Goal: Information Seeking & Learning: Learn about a topic

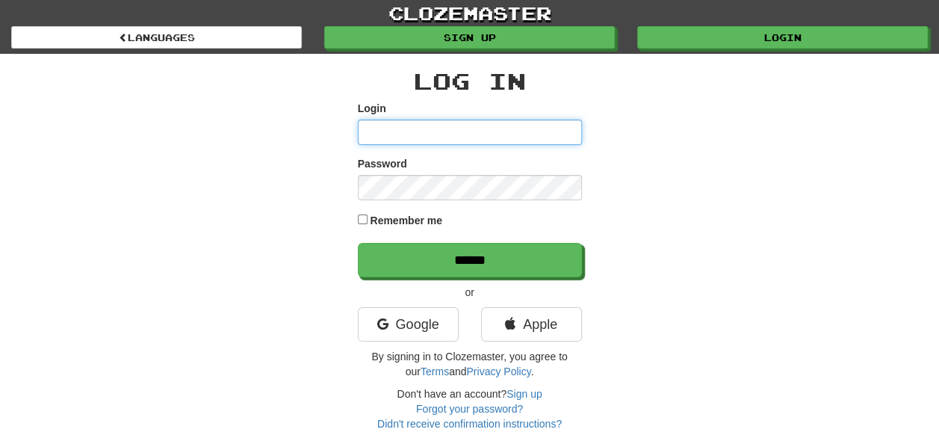
type input "*******"
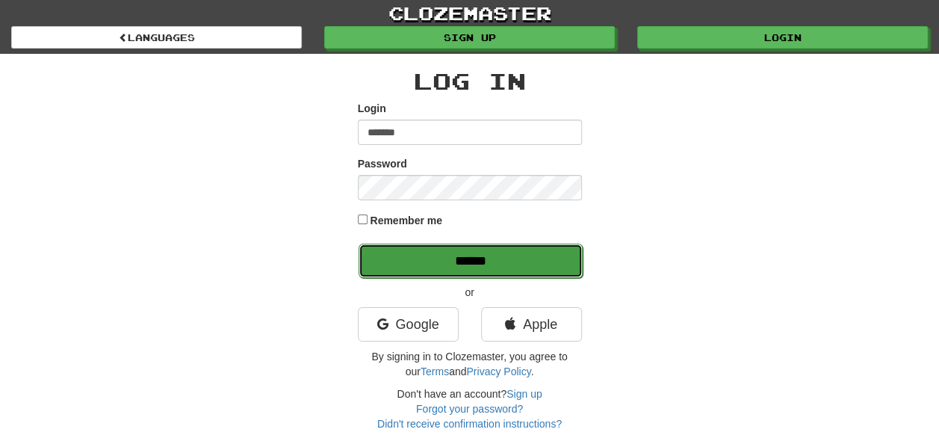
click at [477, 261] on input "******" at bounding box center [471, 261] width 224 height 34
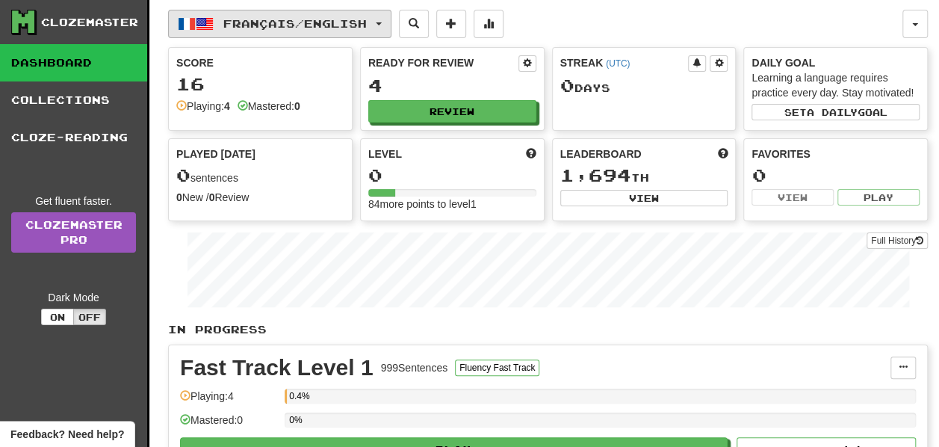
click at [389, 19] on button "Français / English" at bounding box center [279, 24] width 223 height 28
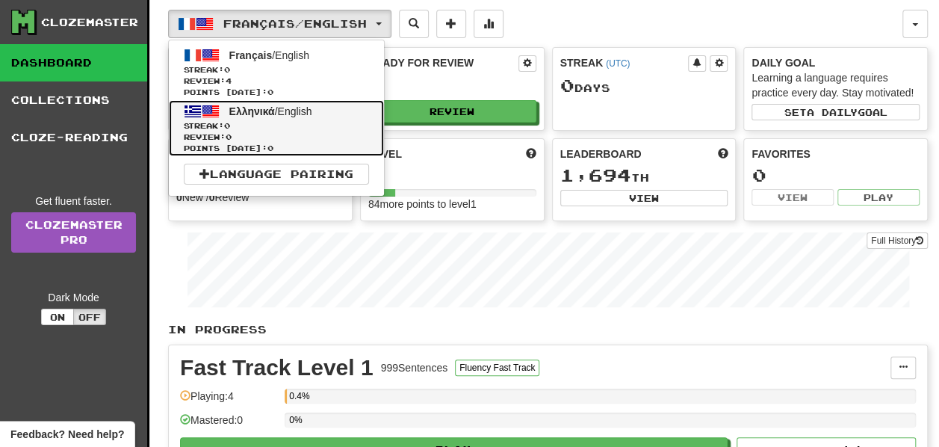
click at [323, 105] on link "Ελληνικά / English Streak: 0 Review: 0 Points today: 0" at bounding box center [276, 128] width 215 height 56
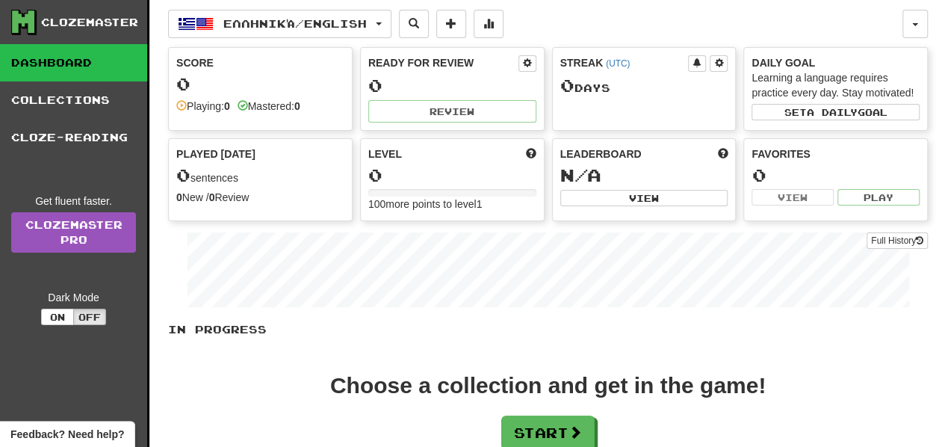
click at [393, 170] on div "0" at bounding box center [452, 175] width 168 height 19
click at [380, 173] on div "0" at bounding box center [452, 175] width 168 height 19
click at [530, 148] on span at bounding box center [531, 153] width 10 height 10
click at [493, 155] on div "Level" at bounding box center [452, 153] width 168 height 15
click at [53, 65] on link "Dashboard" at bounding box center [73, 62] width 147 height 37
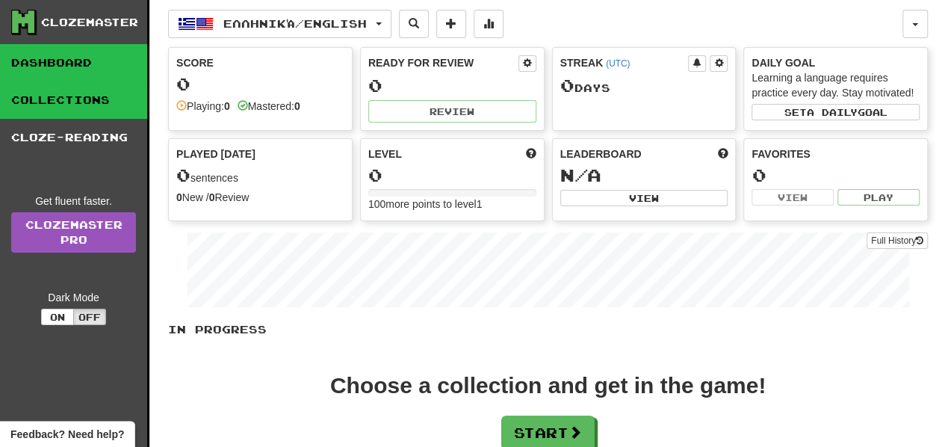
click at [66, 105] on link "Collections" at bounding box center [73, 99] width 147 height 37
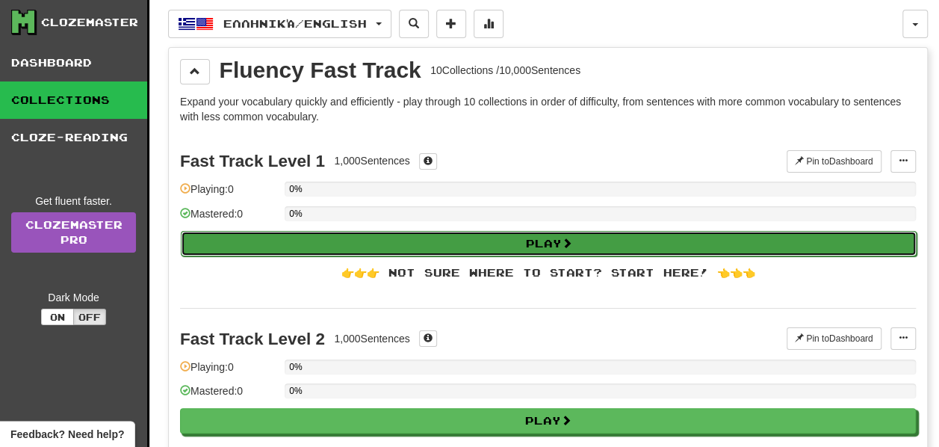
click at [558, 238] on button "Play" at bounding box center [549, 243] width 736 height 25
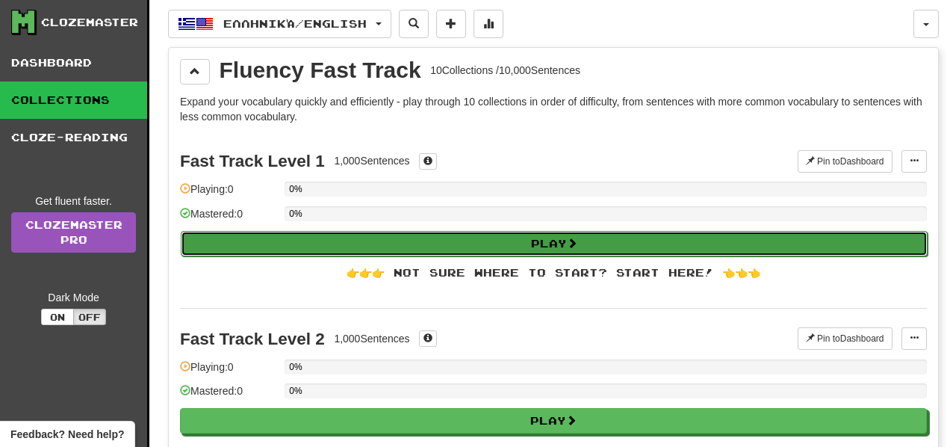
select select "**"
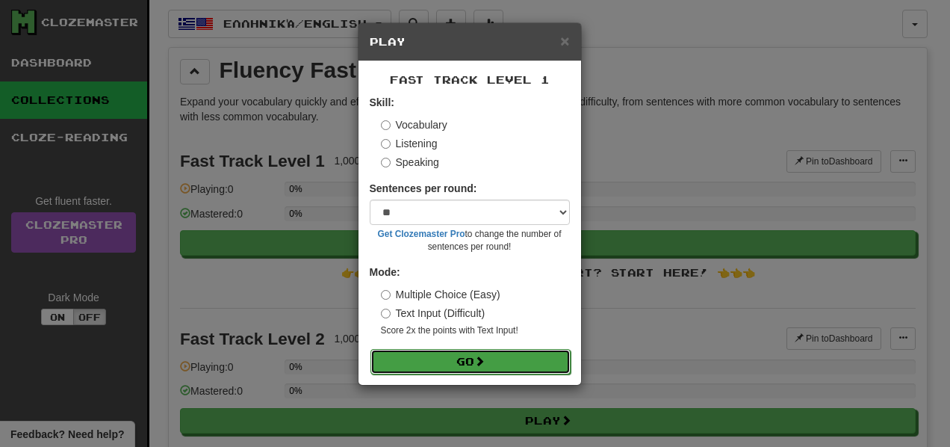
click at [458, 357] on button "Go" at bounding box center [470, 361] width 200 height 25
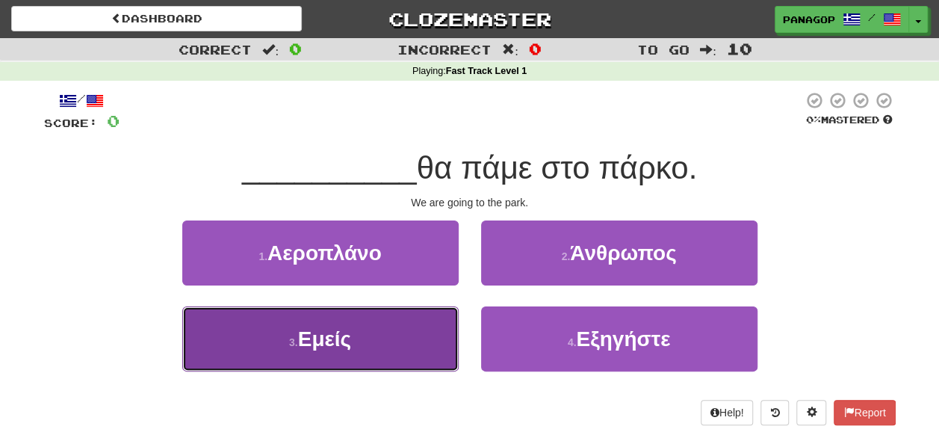
click at [328, 337] on span "Εμείς" at bounding box center [324, 338] width 53 height 23
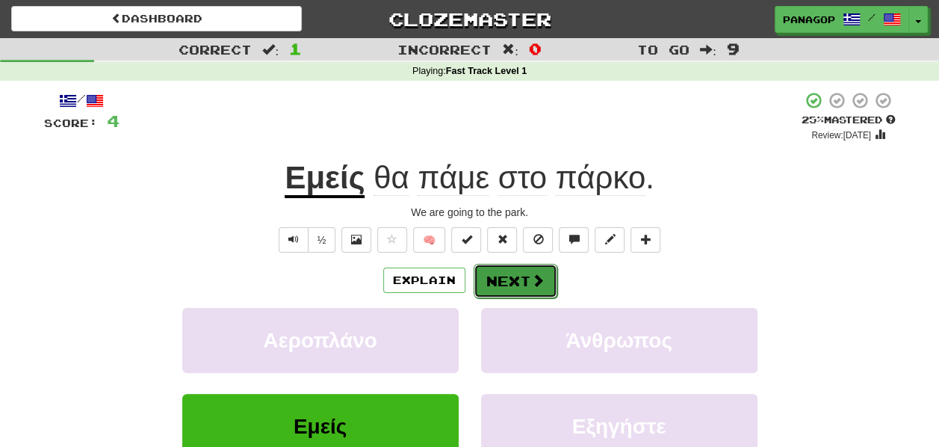
click at [517, 271] on button "Next" at bounding box center [516, 281] width 84 height 34
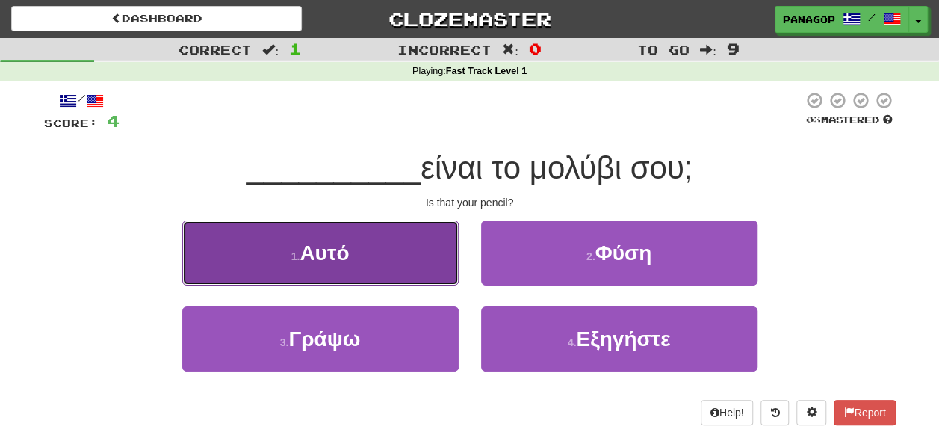
click at [368, 256] on button "1 . Αυτό" at bounding box center [320, 252] width 276 height 65
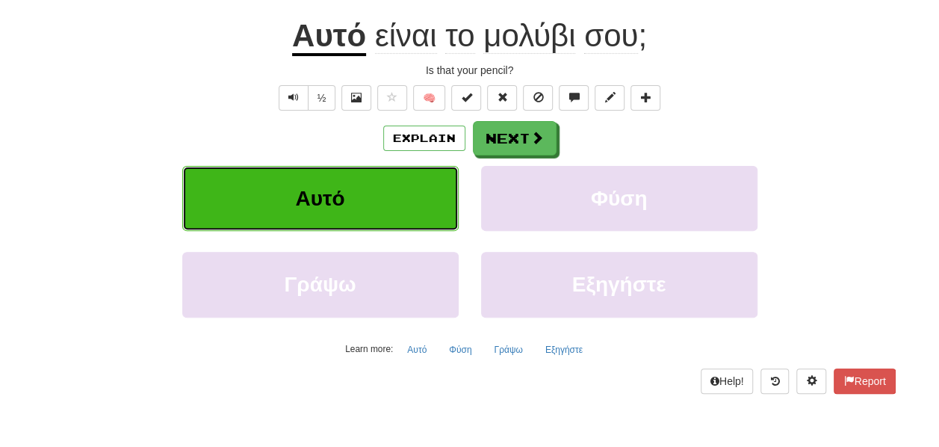
scroll to position [149, 0]
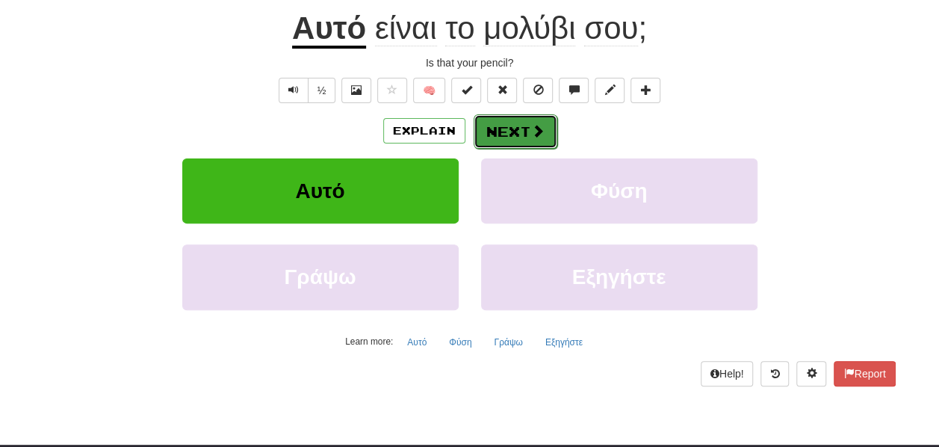
click at [507, 123] on button "Next" at bounding box center [516, 131] width 84 height 34
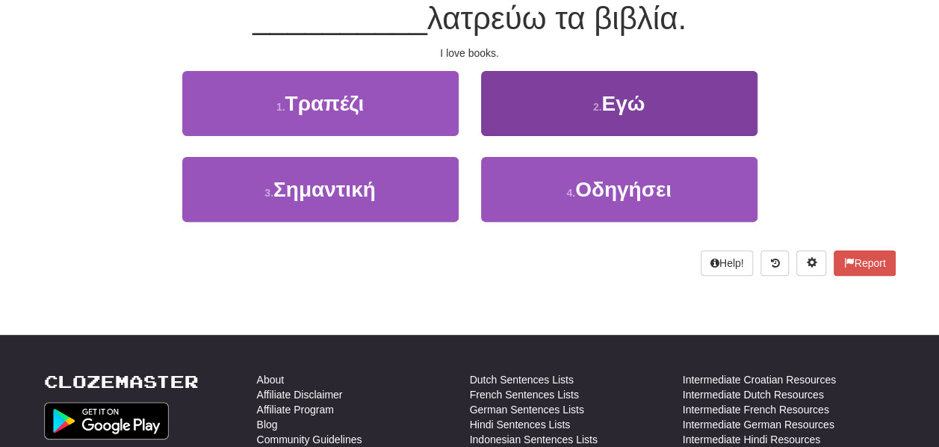
scroll to position [140, 0]
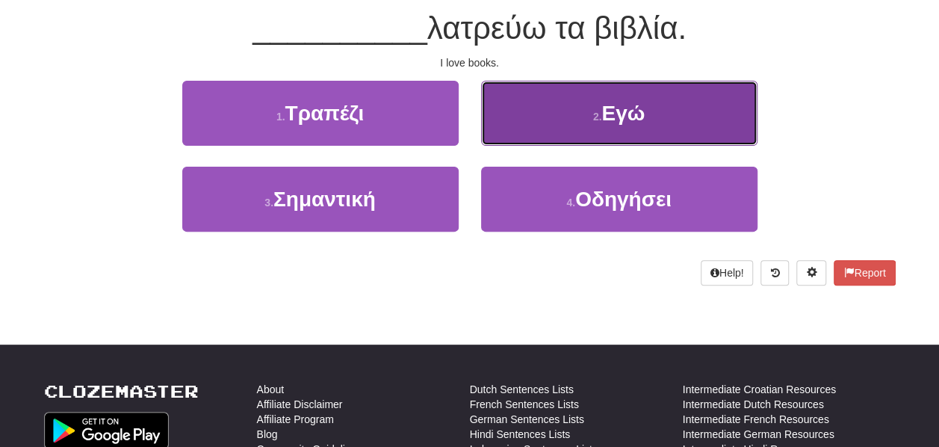
click at [632, 109] on span "Εγώ" at bounding box center [622, 113] width 43 height 23
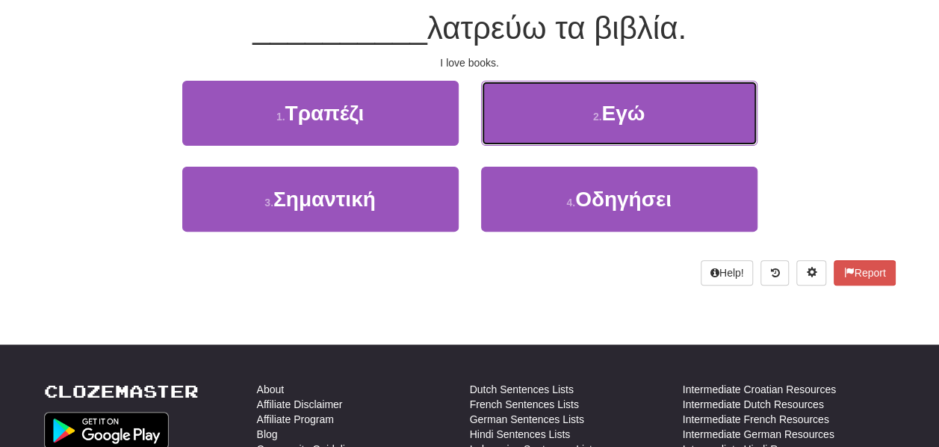
scroll to position [149, 0]
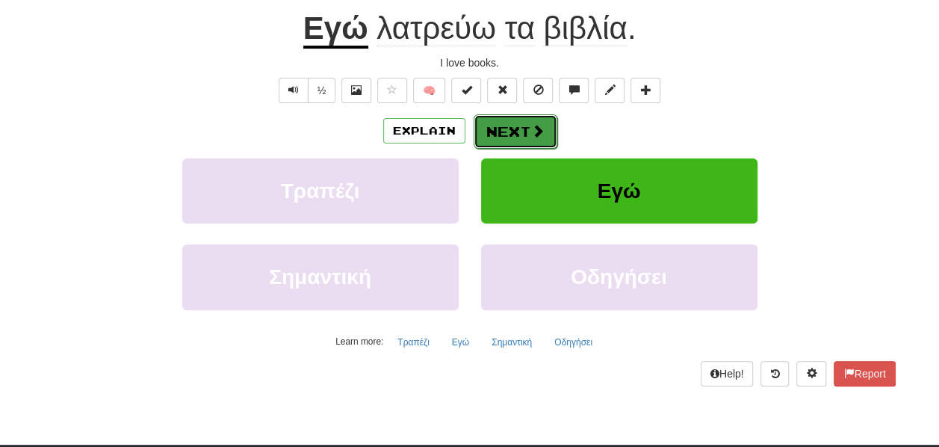
click at [513, 126] on button "Next" at bounding box center [516, 131] width 84 height 34
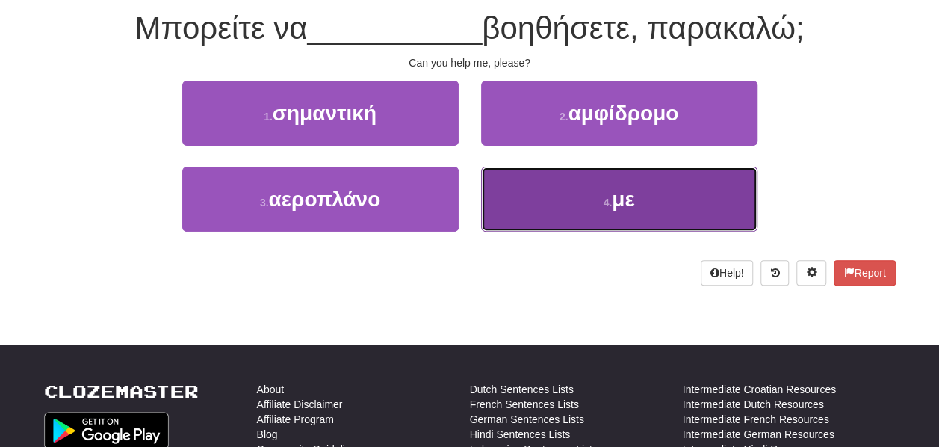
click at [620, 199] on span "με" at bounding box center [623, 198] width 22 height 23
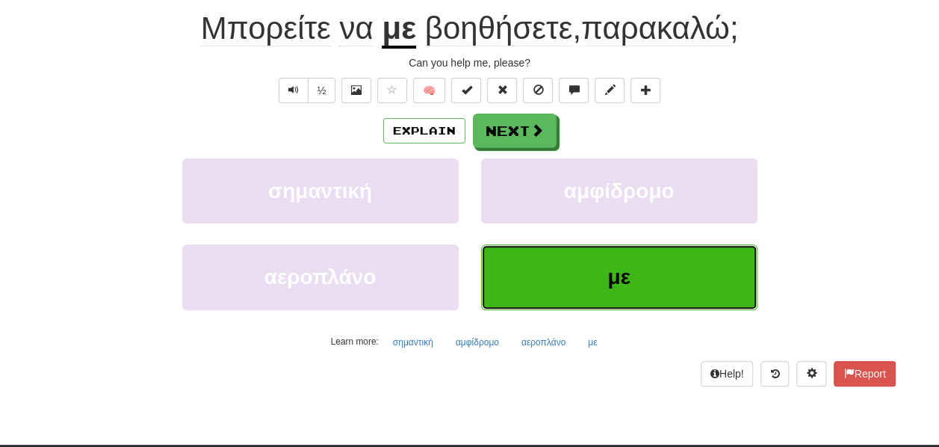
click at [645, 270] on button "με" at bounding box center [619, 276] width 276 height 65
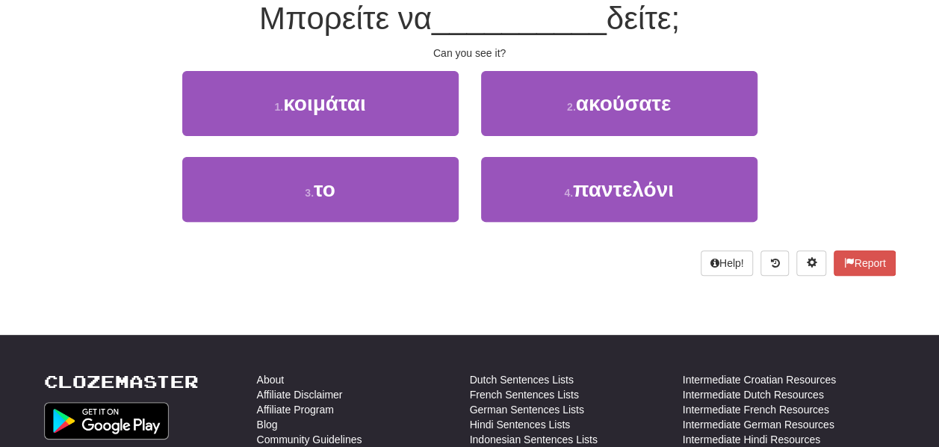
scroll to position [140, 0]
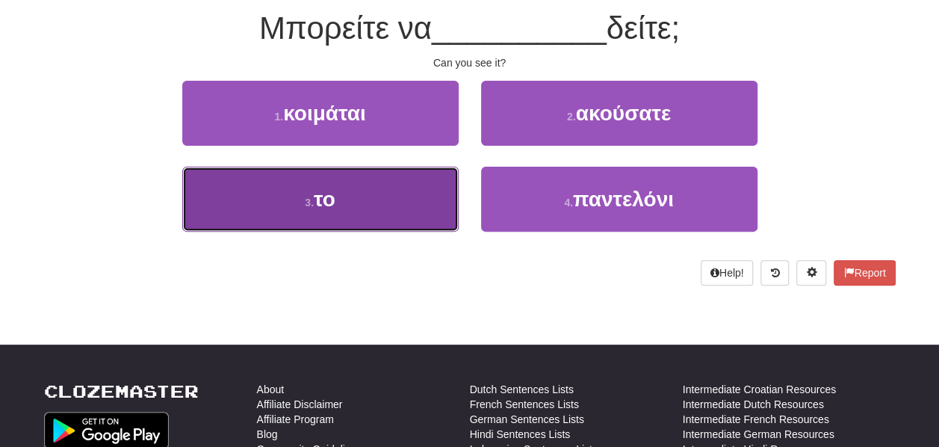
click at [335, 201] on span "το" at bounding box center [325, 198] width 22 height 23
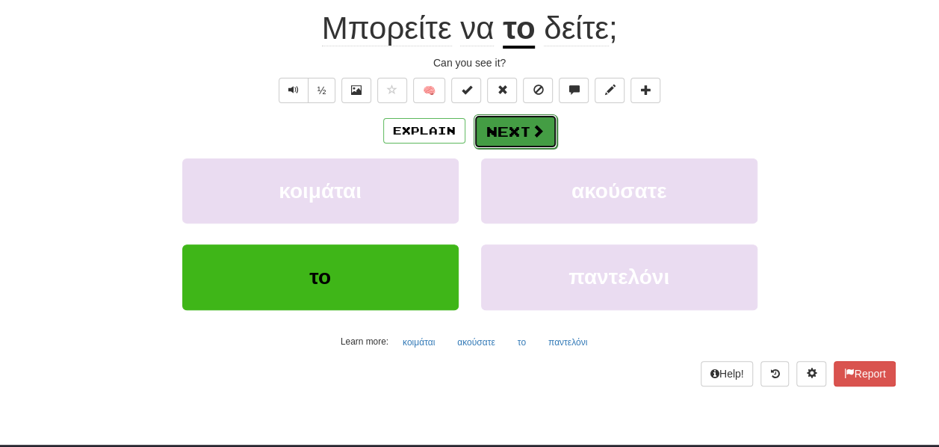
click at [499, 125] on button "Next" at bounding box center [516, 131] width 84 height 34
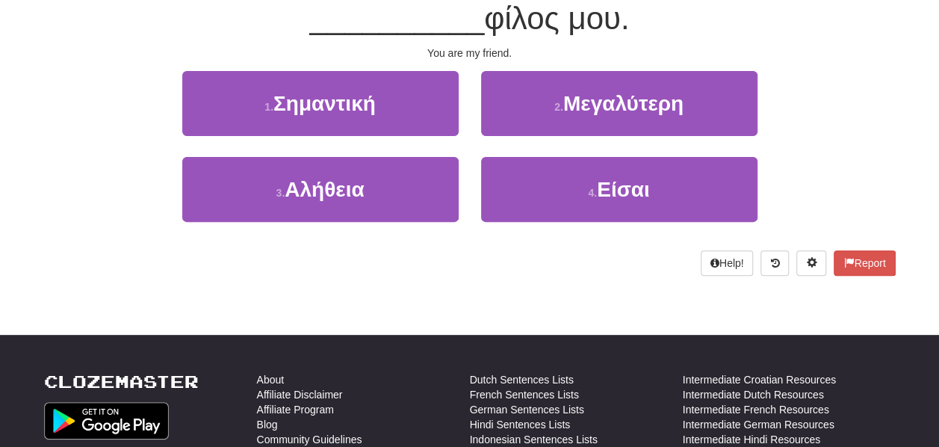
scroll to position [140, 0]
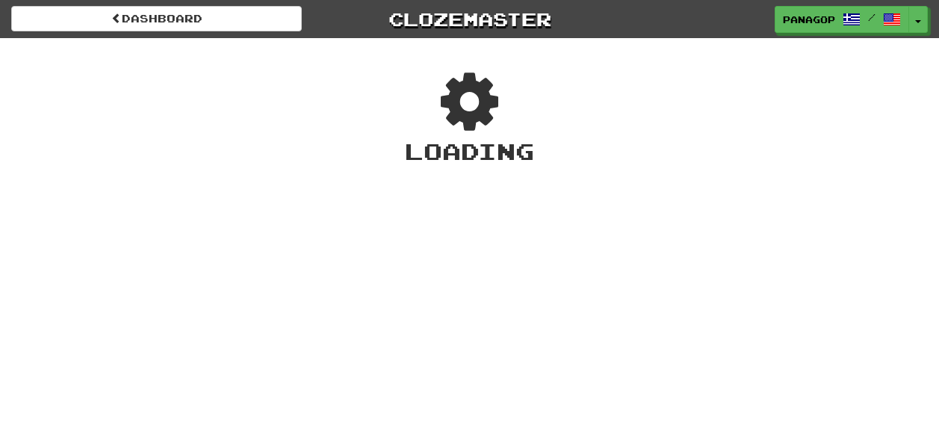
scroll to position [140, 0]
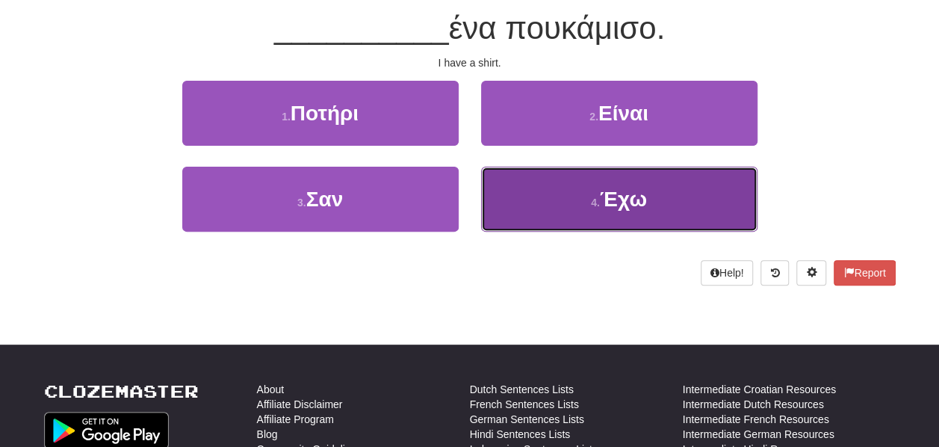
click at [603, 193] on span "Έχω" at bounding box center [623, 198] width 47 height 23
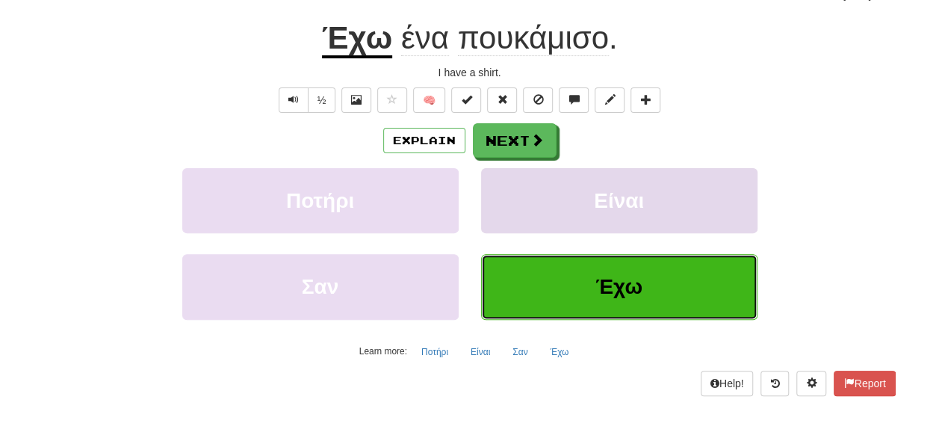
scroll to position [149, 0]
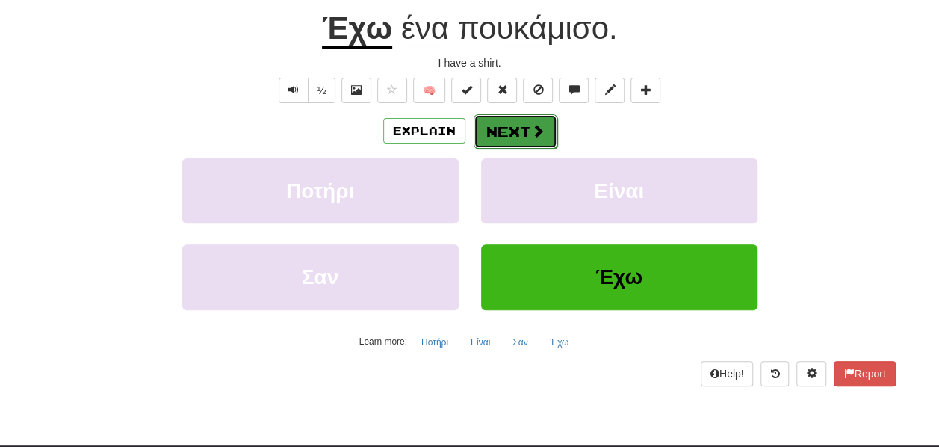
click at [500, 129] on button "Next" at bounding box center [516, 131] width 84 height 34
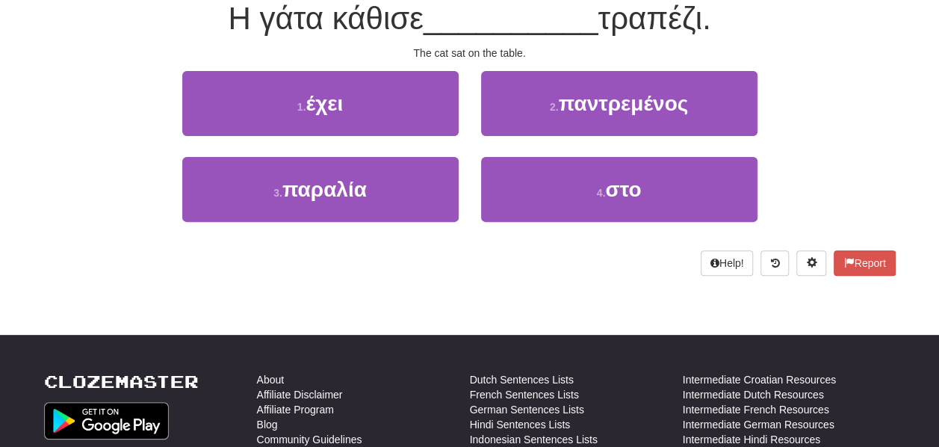
scroll to position [140, 0]
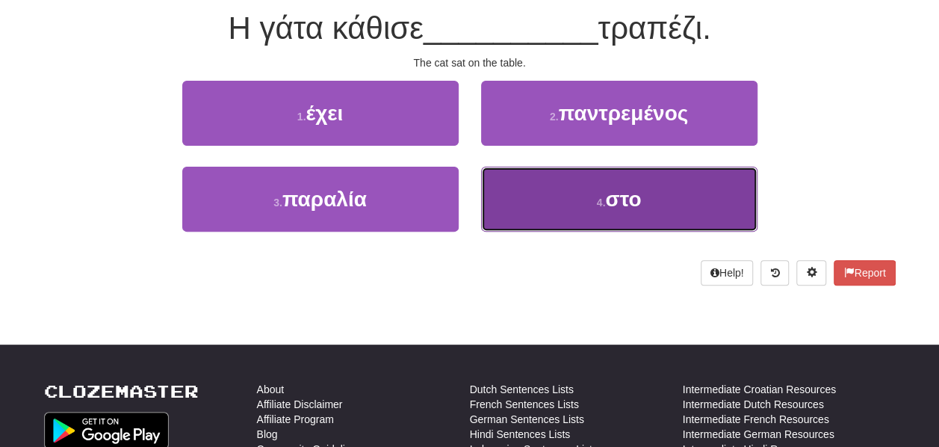
click at [594, 198] on button "4 . στο" at bounding box center [619, 199] width 276 height 65
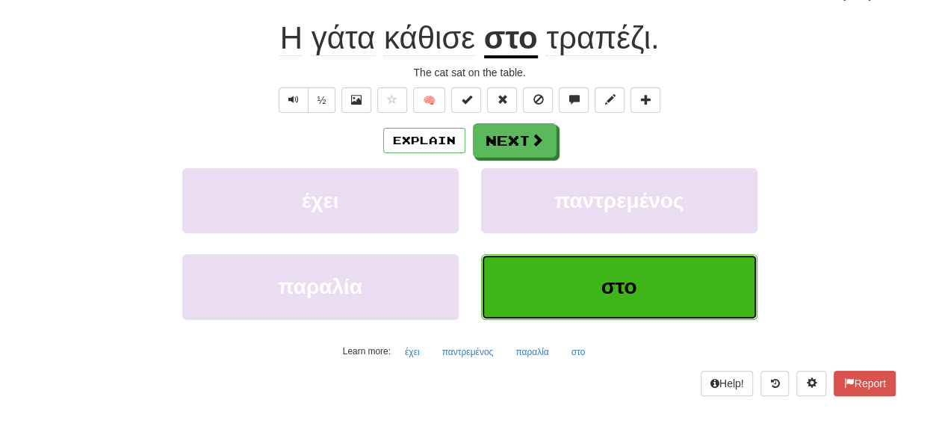
scroll to position [149, 0]
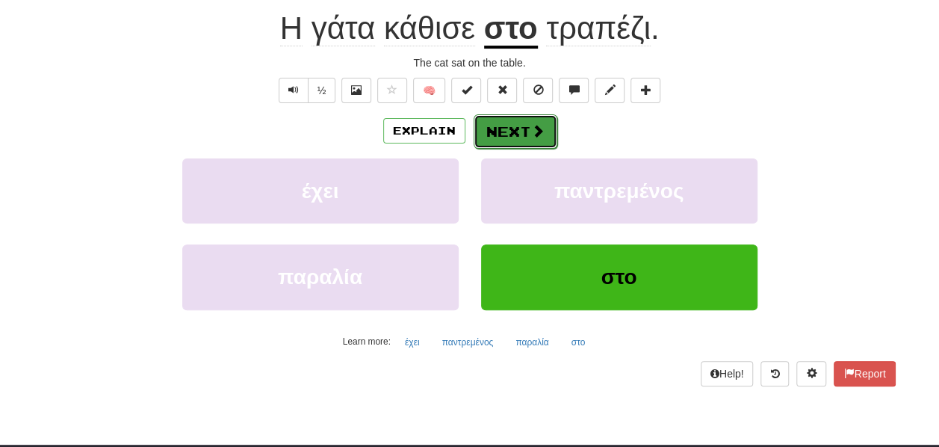
click at [521, 131] on button "Next" at bounding box center [516, 131] width 84 height 34
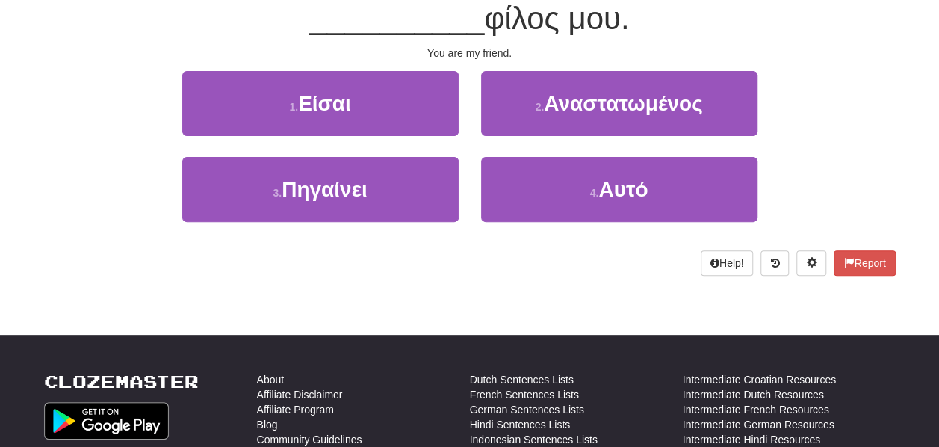
scroll to position [140, 0]
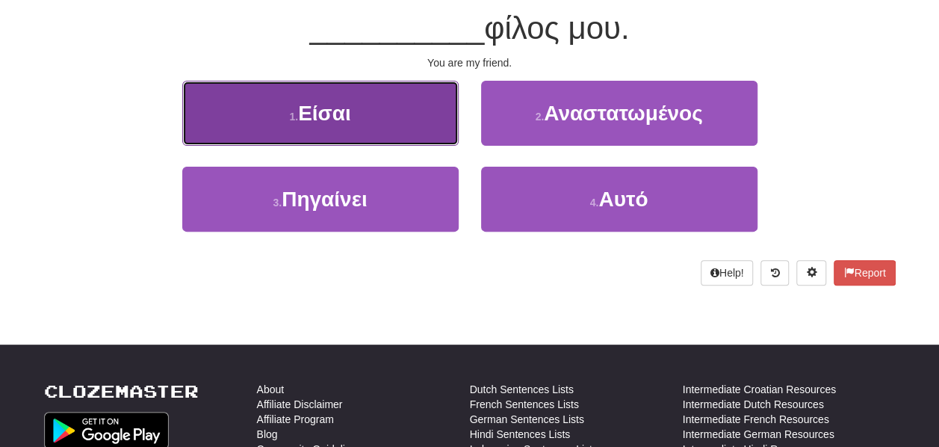
click at [327, 102] on span "Είσαι" at bounding box center [324, 113] width 53 height 23
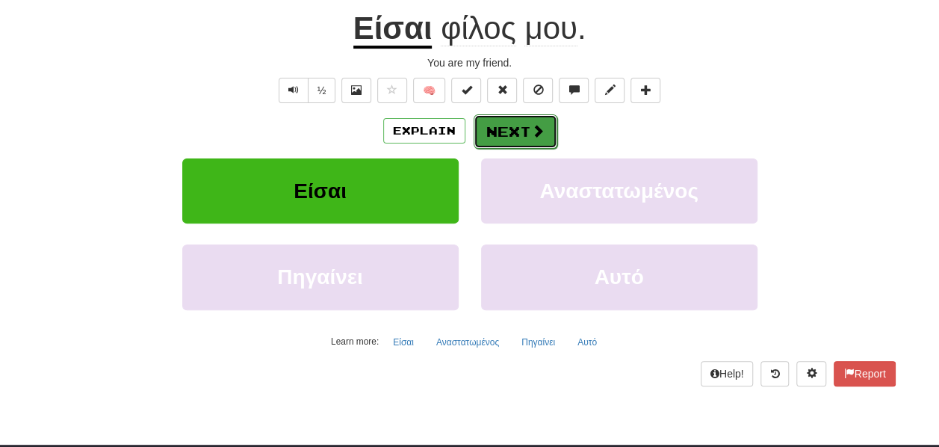
click at [500, 125] on button "Next" at bounding box center [516, 131] width 84 height 34
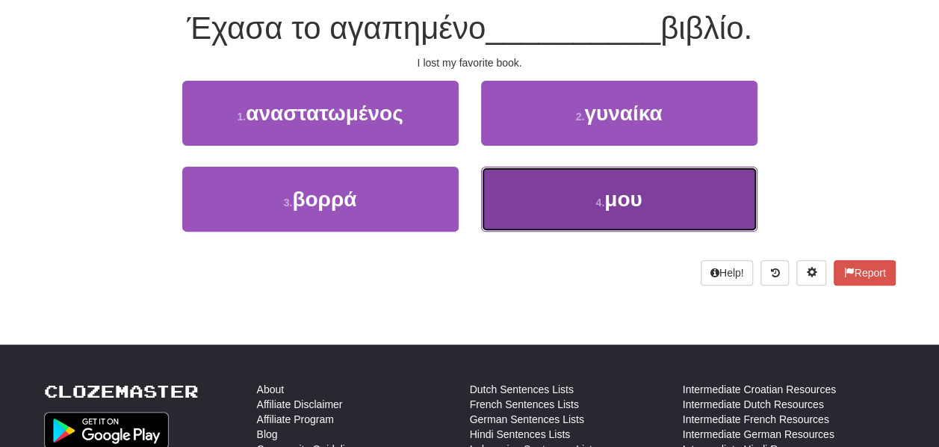
click at [633, 192] on span "μου" at bounding box center [623, 198] width 38 height 23
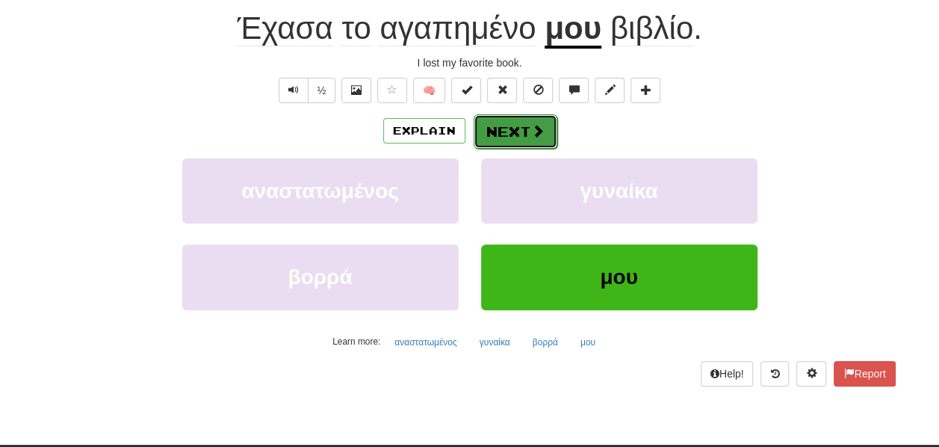
click at [490, 133] on button "Next" at bounding box center [516, 131] width 84 height 34
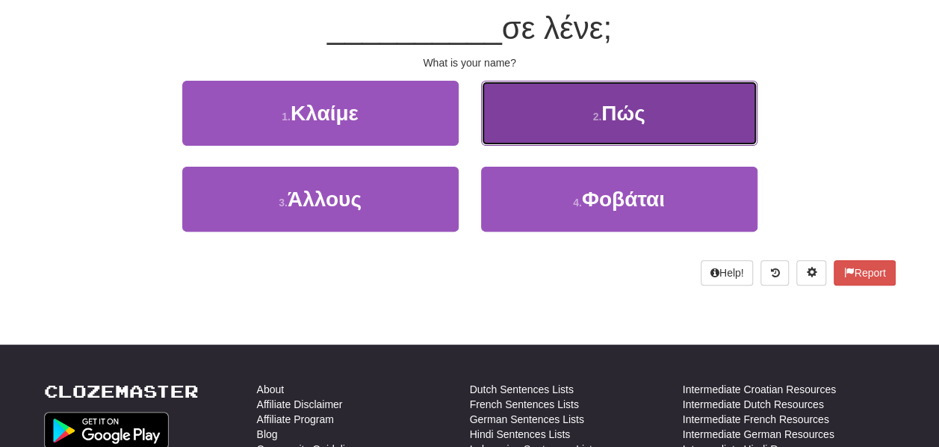
click at [630, 106] on span "Πώς" at bounding box center [622, 113] width 43 height 23
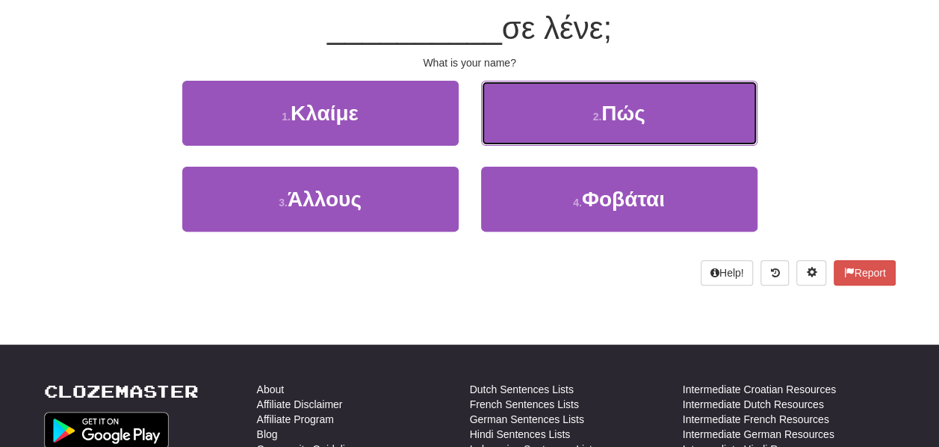
scroll to position [149, 0]
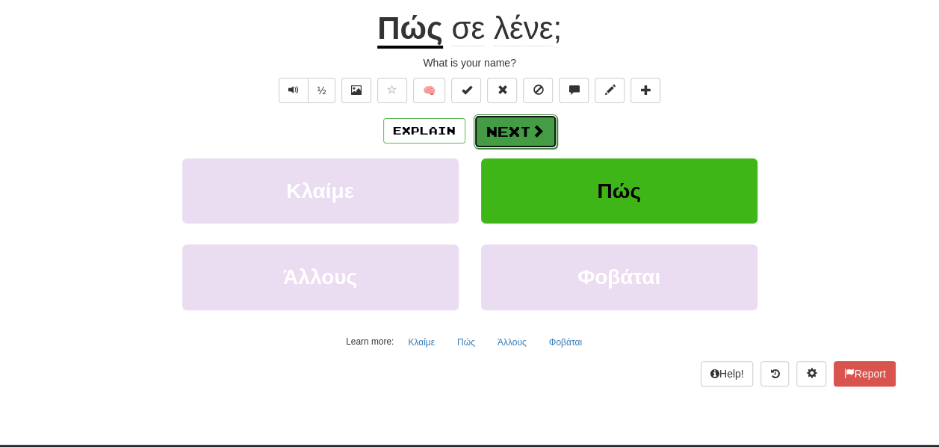
click at [527, 128] on button "Next" at bounding box center [516, 131] width 84 height 34
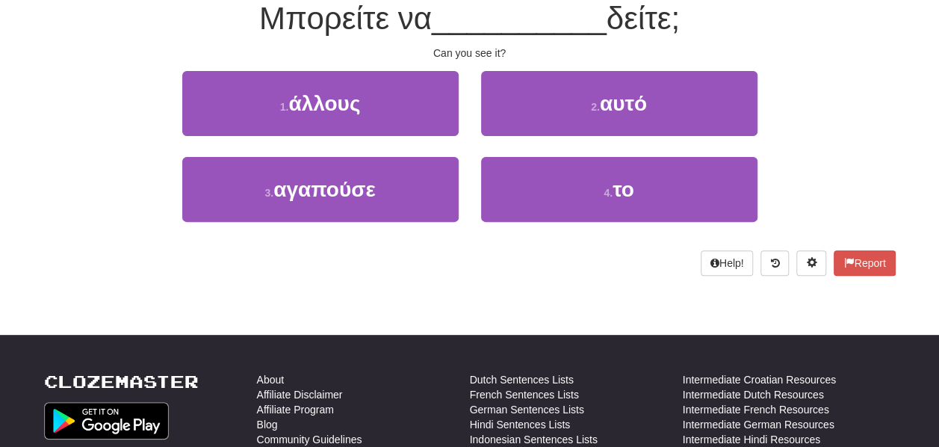
scroll to position [140, 0]
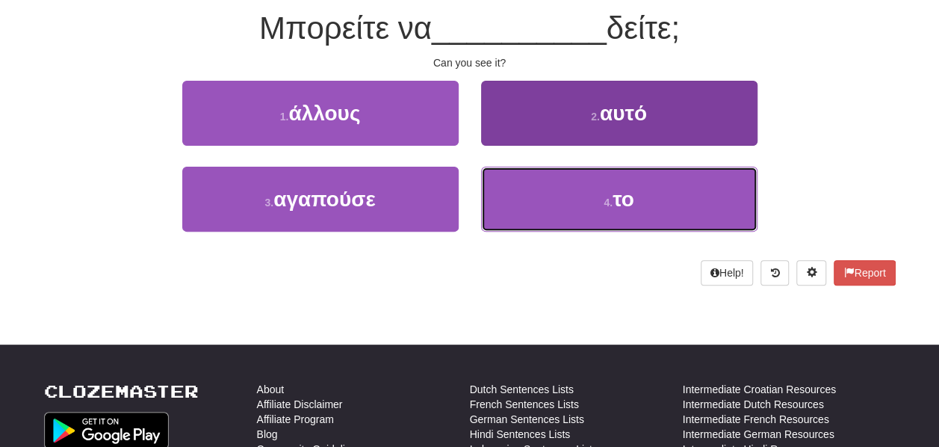
drag, startPoint x: 612, startPoint y: 196, endPoint x: 635, endPoint y: 174, distance: 31.7
click at [614, 196] on button "4 . το" at bounding box center [619, 199] width 276 height 65
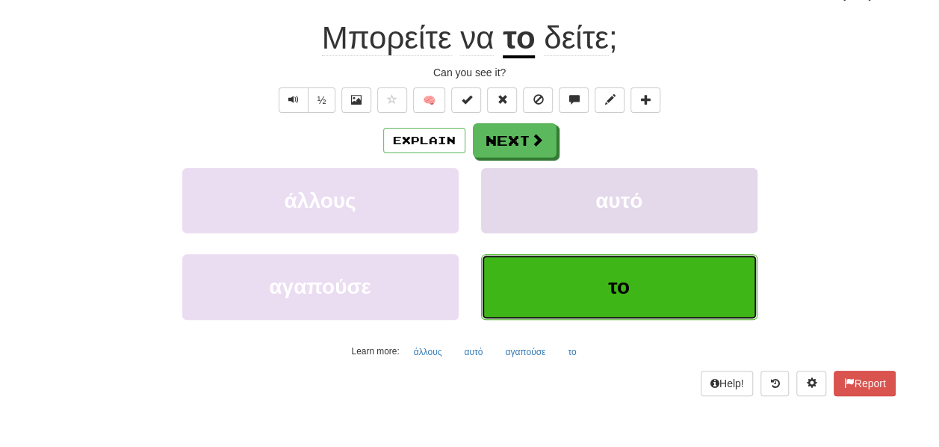
scroll to position [149, 0]
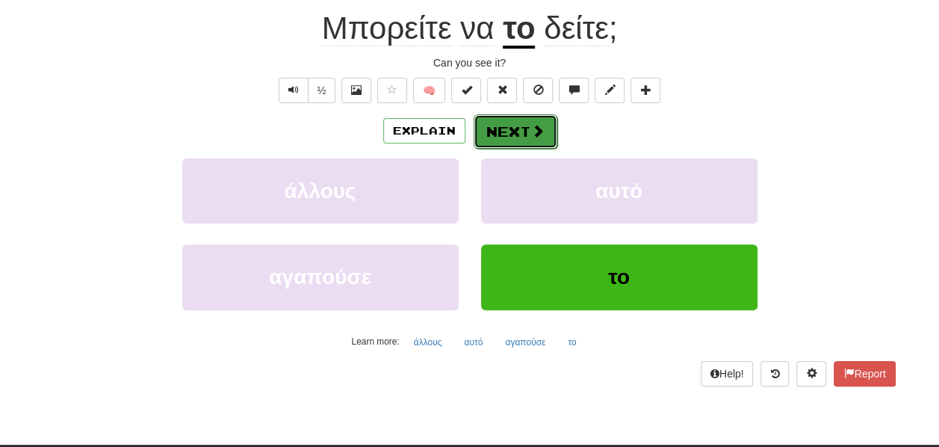
click at [514, 122] on button "Next" at bounding box center [516, 131] width 84 height 34
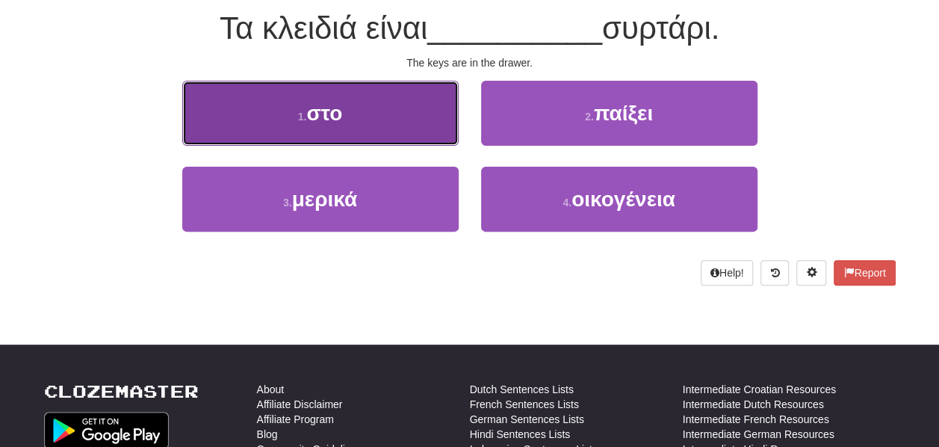
click at [330, 103] on span "στο" at bounding box center [324, 113] width 36 height 23
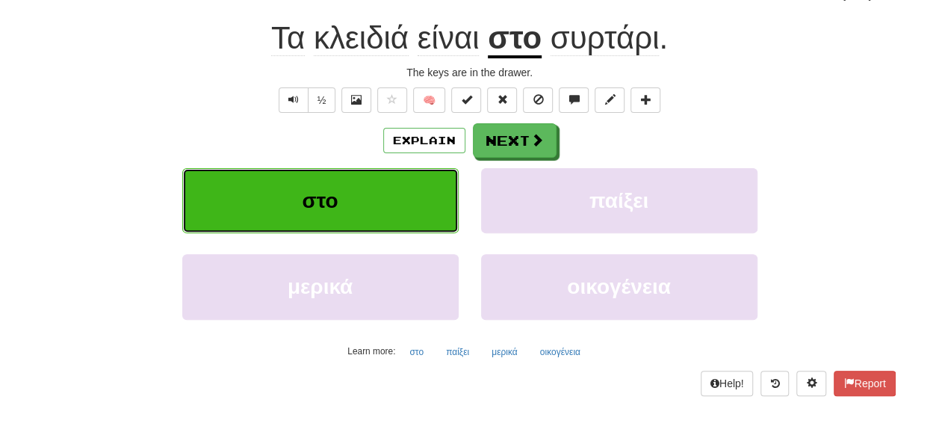
scroll to position [149, 0]
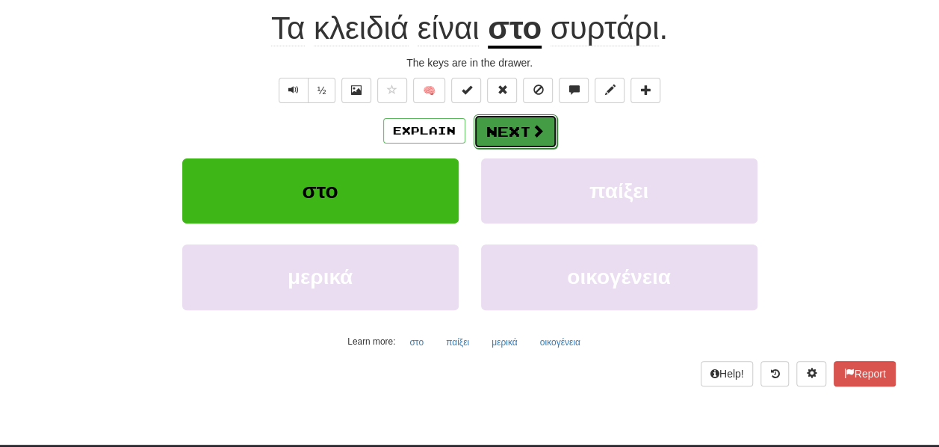
click at [516, 127] on button "Next" at bounding box center [516, 131] width 84 height 34
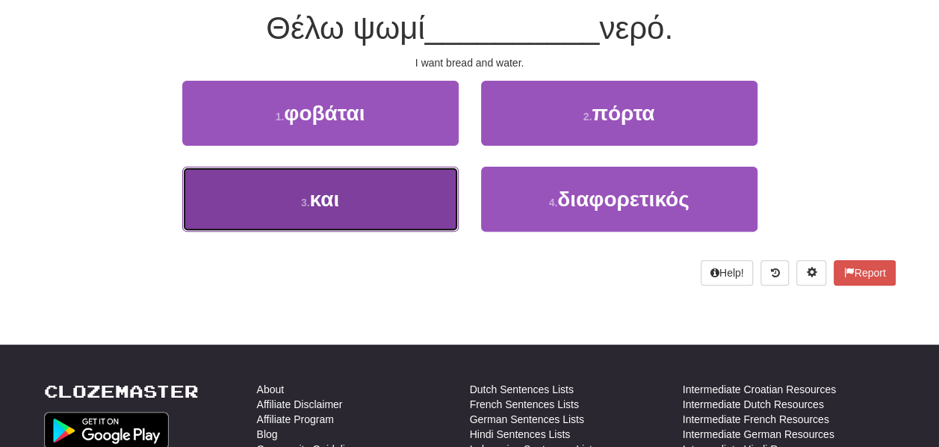
click at [336, 193] on span "και" at bounding box center [325, 198] width 30 height 23
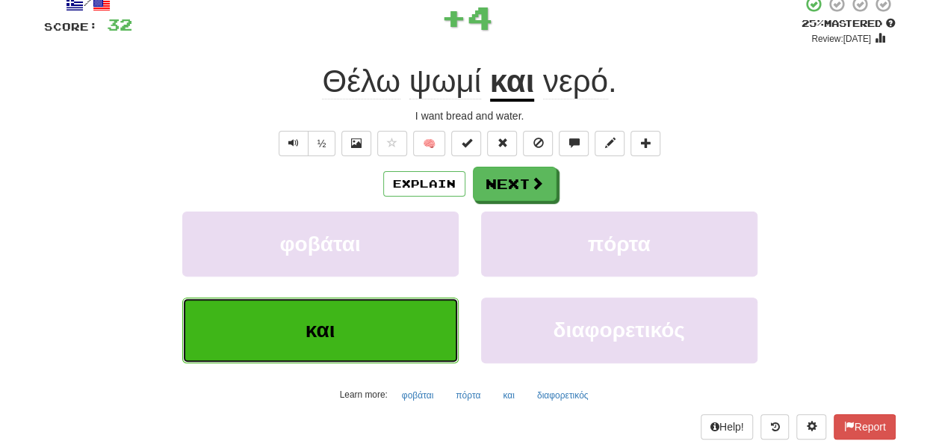
scroll to position [75, 0]
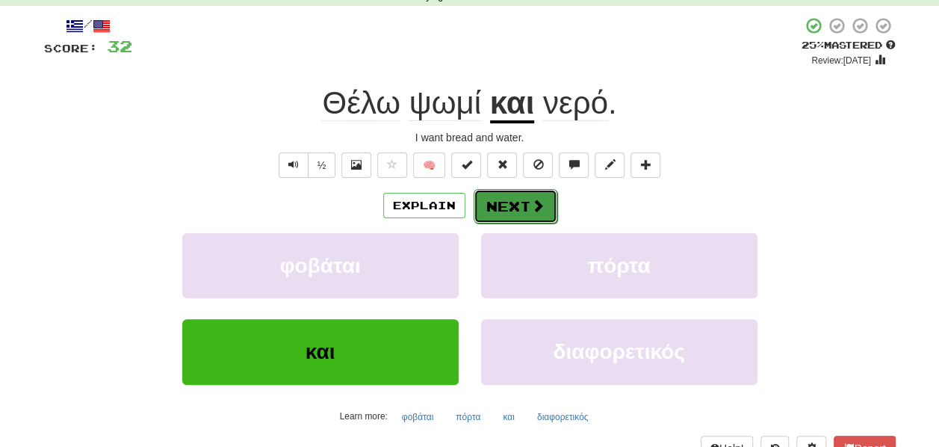
click at [496, 204] on button "Next" at bounding box center [516, 206] width 84 height 34
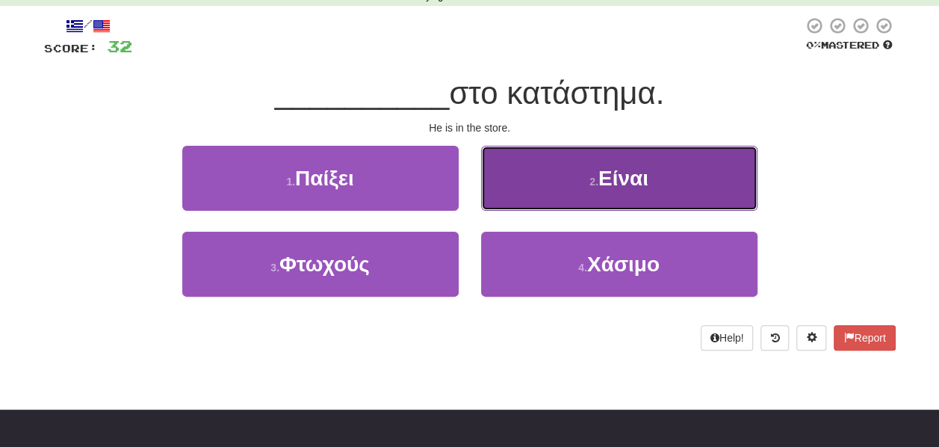
click at [589, 176] on small "2 ." at bounding box center [593, 182] width 9 height 12
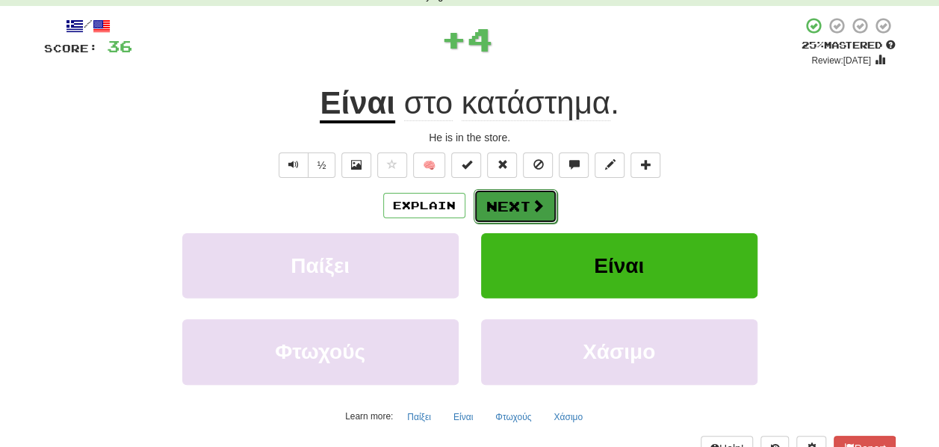
click at [518, 189] on button "Next" at bounding box center [516, 206] width 84 height 34
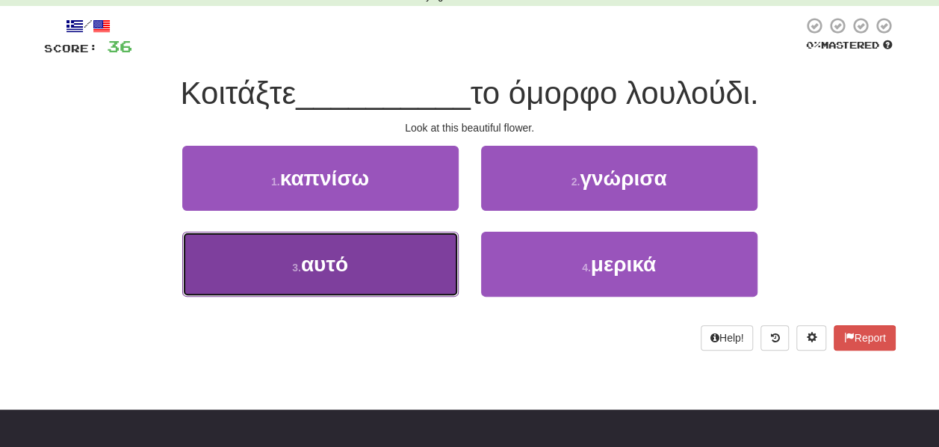
click at [339, 261] on span "αυτό" at bounding box center [324, 263] width 47 height 23
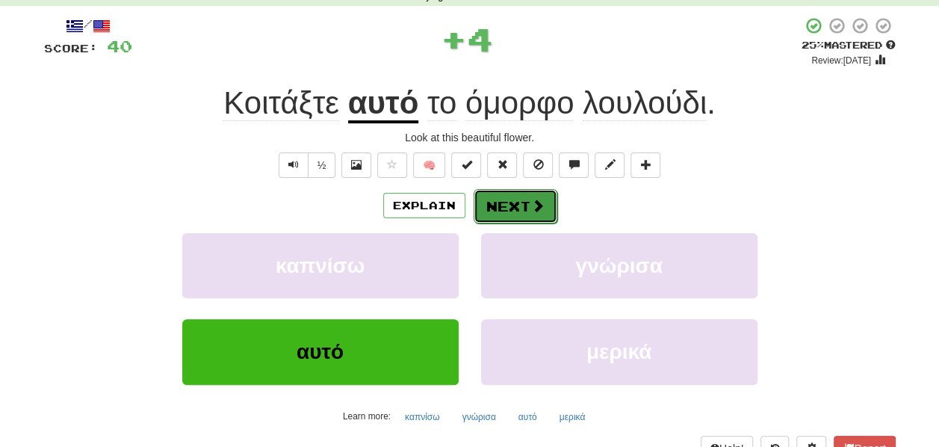
click at [505, 196] on button "Next" at bounding box center [516, 206] width 84 height 34
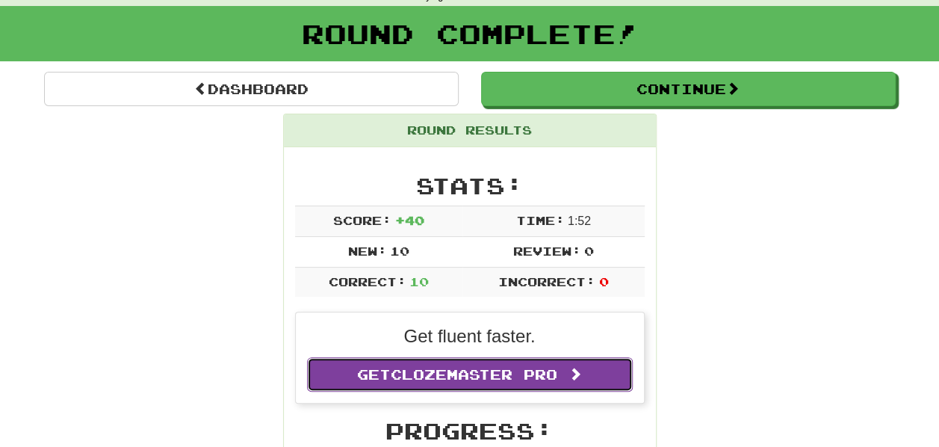
click at [450, 366] on span "Clozemaster Pro" at bounding box center [474, 374] width 167 height 16
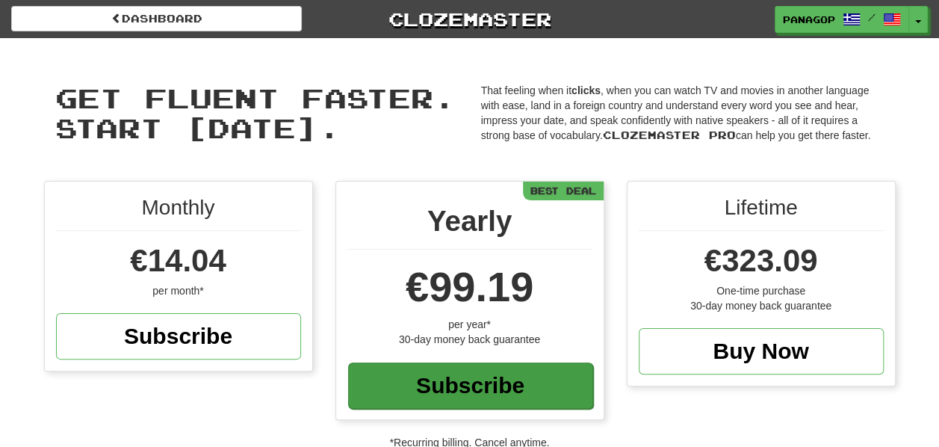
click at [464, 374] on div "Subscribe" at bounding box center [470, 385] width 245 height 46
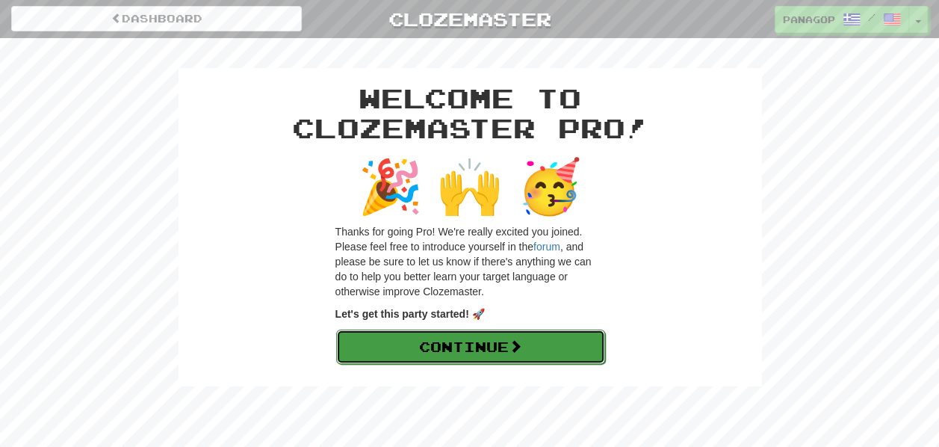
click at [471, 338] on link "Continue" at bounding box center [470, 346] width 269 height 34
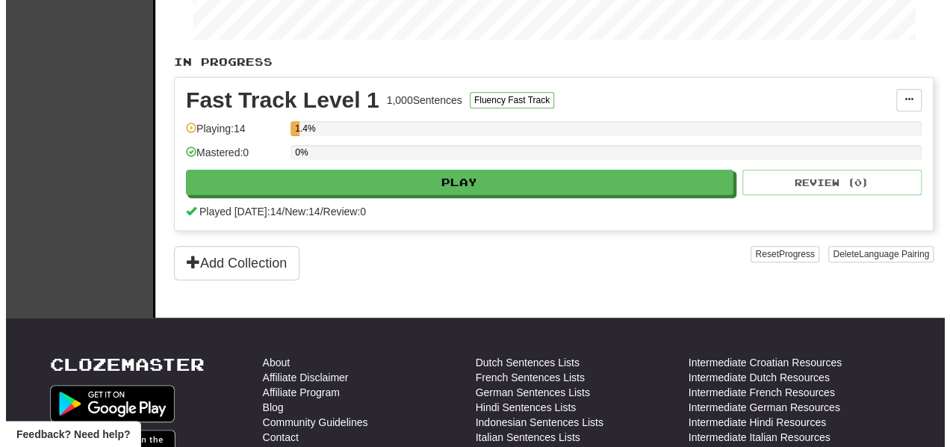
scroll to position [299, 0]
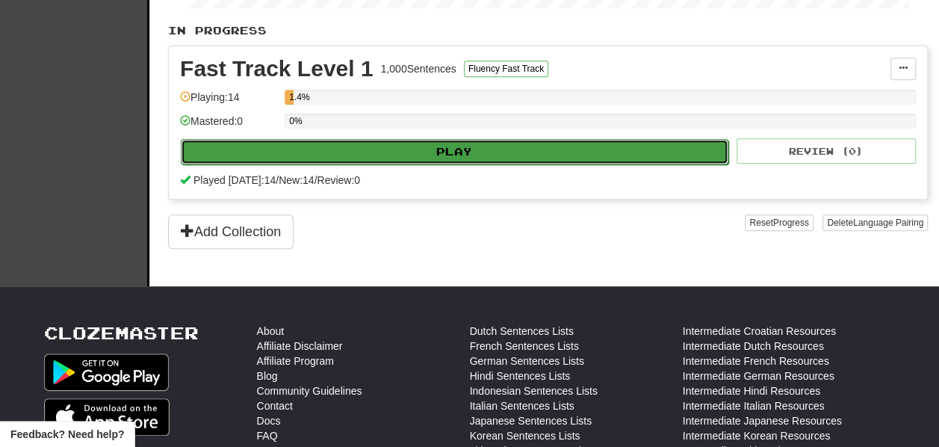
click at [455, 144] on button "Play" at bounding box center [455, 151] width 548 height 25
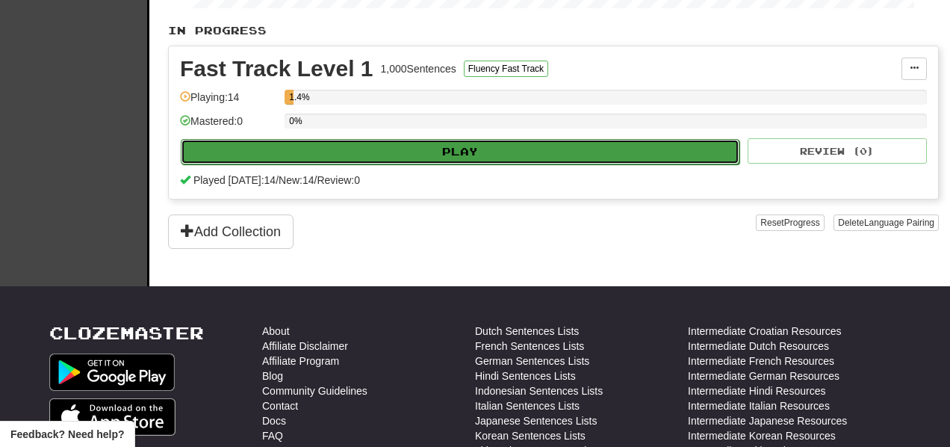
select select "**"
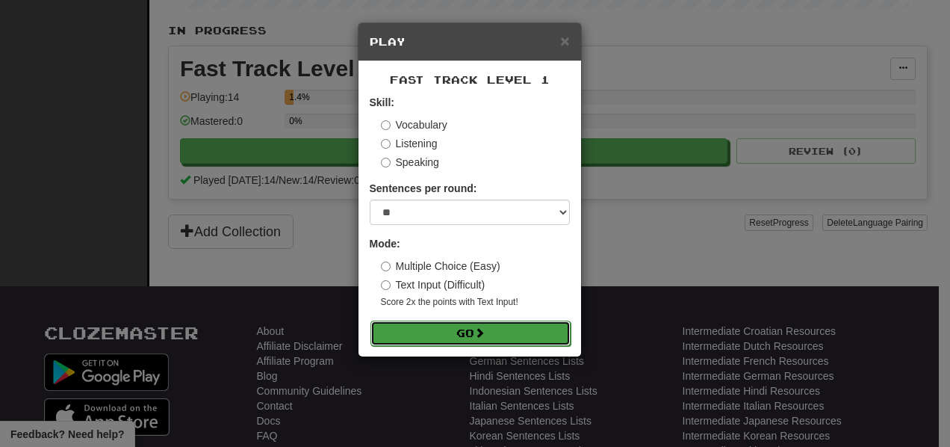
click at [481, 325] on button "Go" at bounding box center [470, 332] width 200 height 25
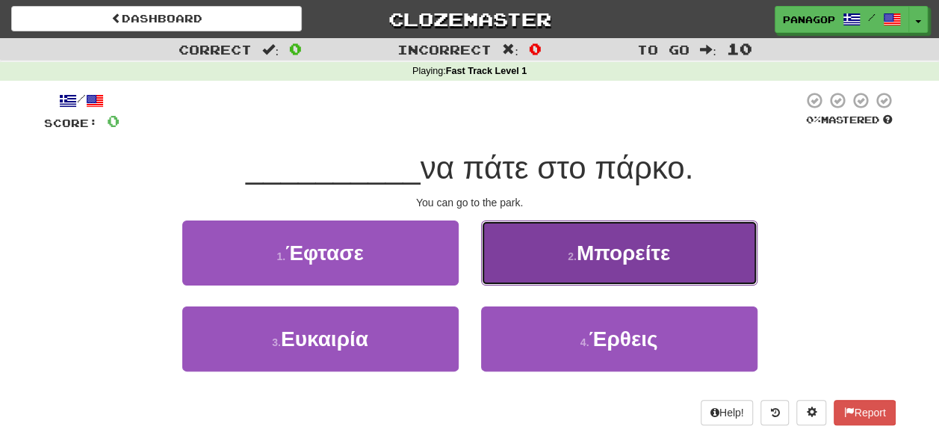
click at [548, 248] on button "2 . Μπορείτε" at bounding box center [619, 252] width 276 height 65
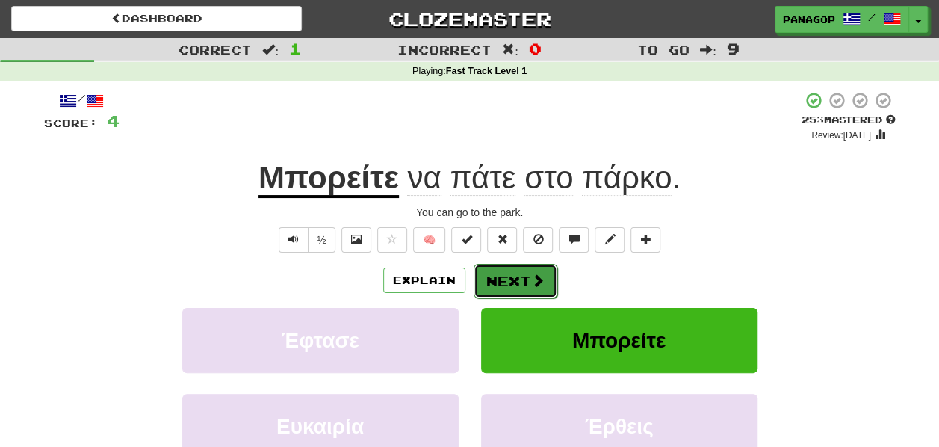
click at [494, 273] on button "Next" at bounding box center [516, 281] width 84 height 34
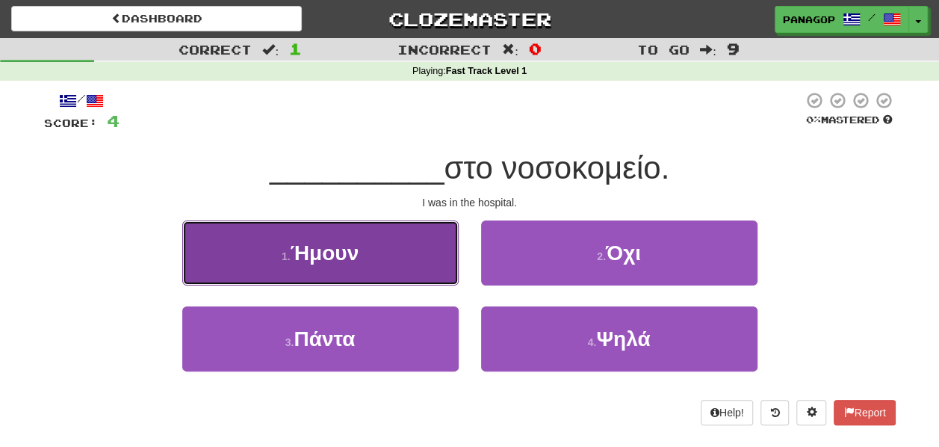
click at [317, 255] on span "Ήμουν" at bounding box center [325, 252] width 68 height 23
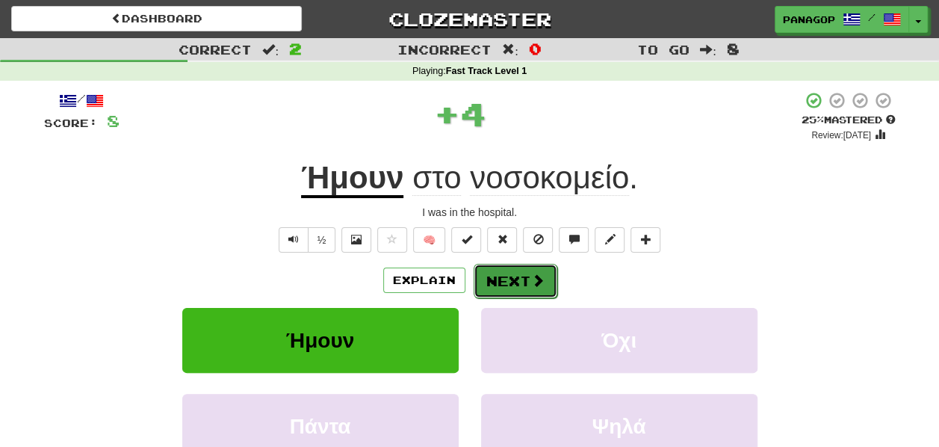
click at [508, 270] on button "Next" at bounding box center [516, 281] width 84 height 34
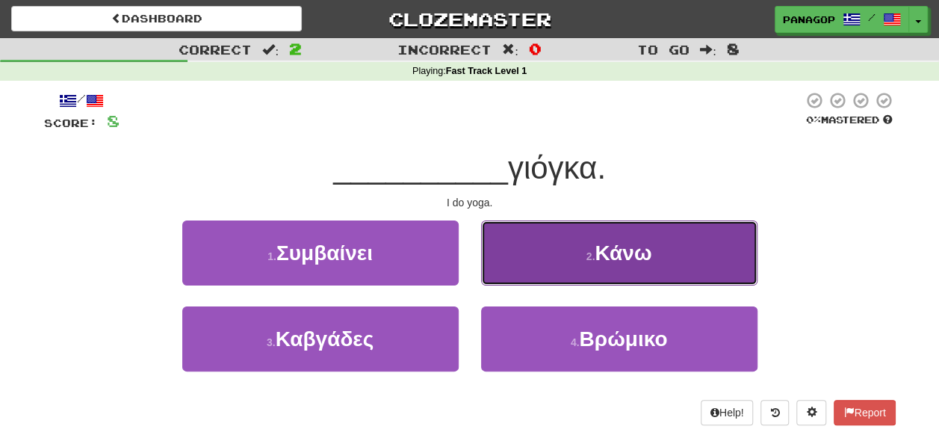
click at [624, 255] on span "Κάνω" at bounding box center [623, 252] width 57 height 23
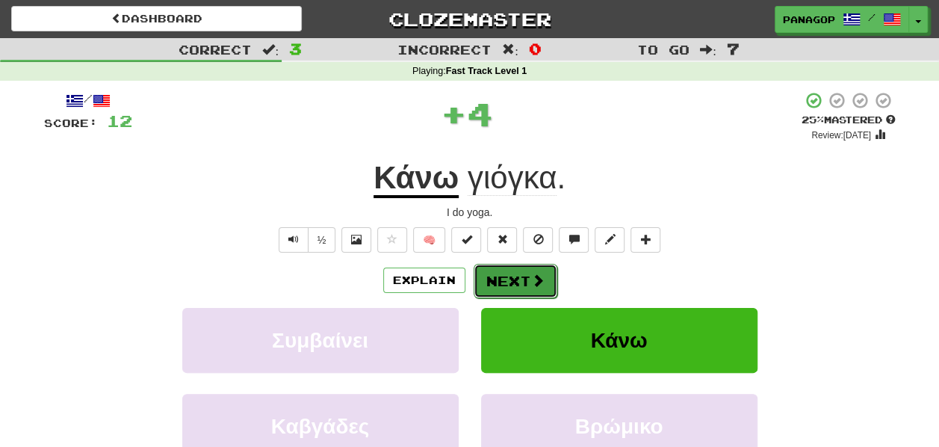
click at [518, 274] on button "Next" at bounding box center [516, 281] width 84 height 34
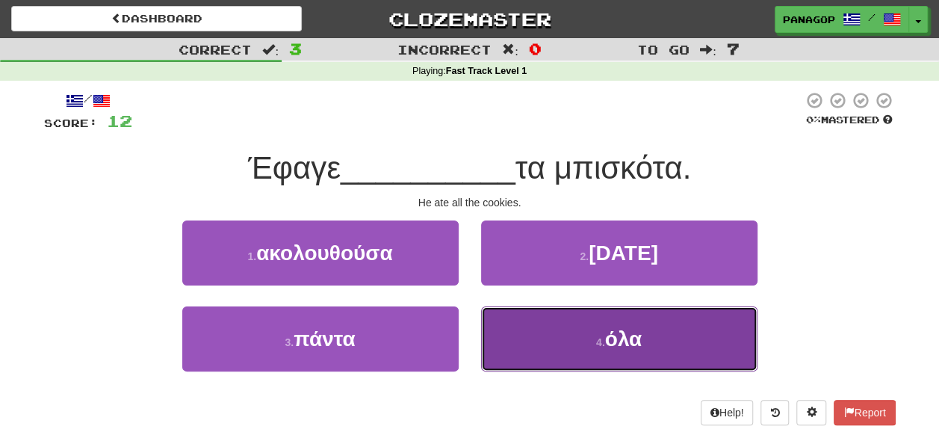
click at [625, 332] on span "όλα" at bounding box center [623, 338] width 37 height 23
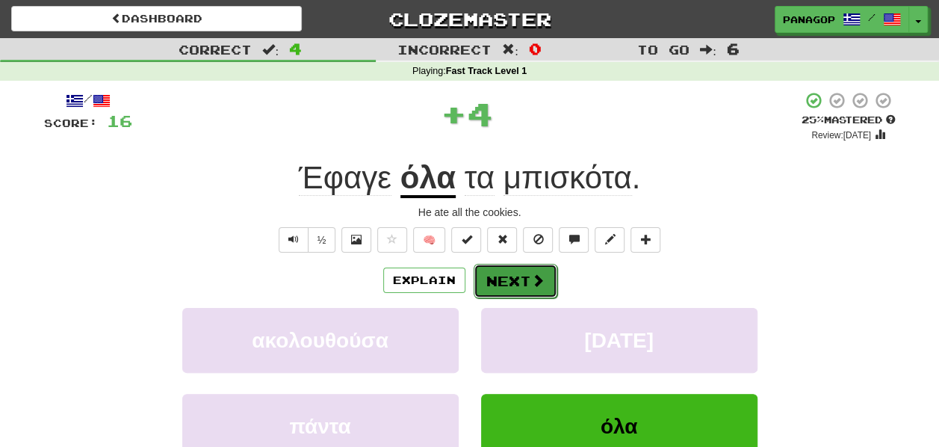
click at [509, 274] on button "Next" at bounding box center [516, 281] width 84 height 34
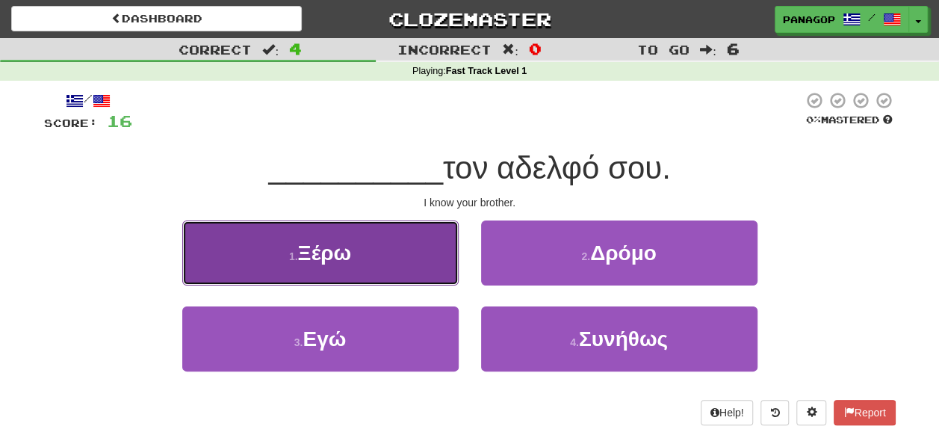
click at [338, 249] on span "Ξέρω" at bounding box center [325, 252] width 54 height 23
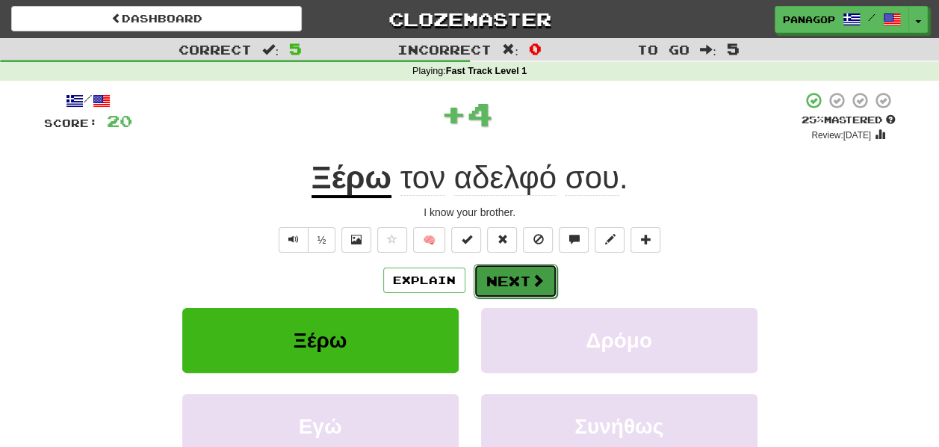
click at [506, 275] on button "Next" at bounding box center [516, 281] width 84 height 34
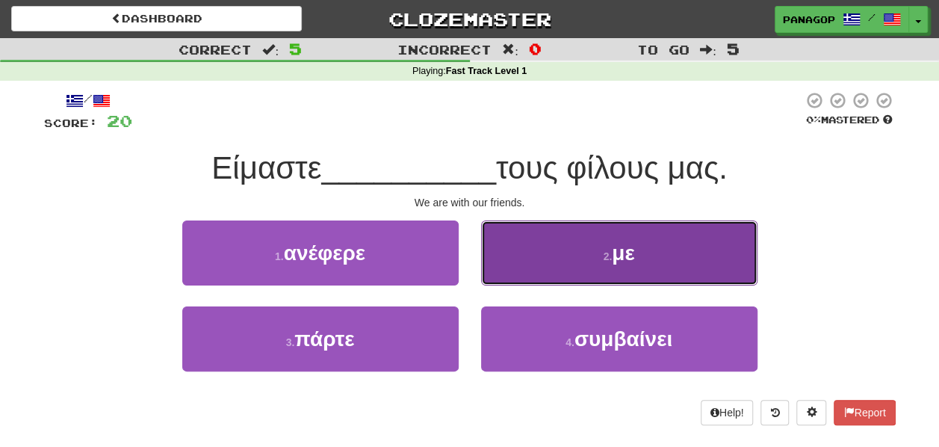
click at [640, 247] on button "2 . με" at bounding box center [619, 252] width 276 height 65
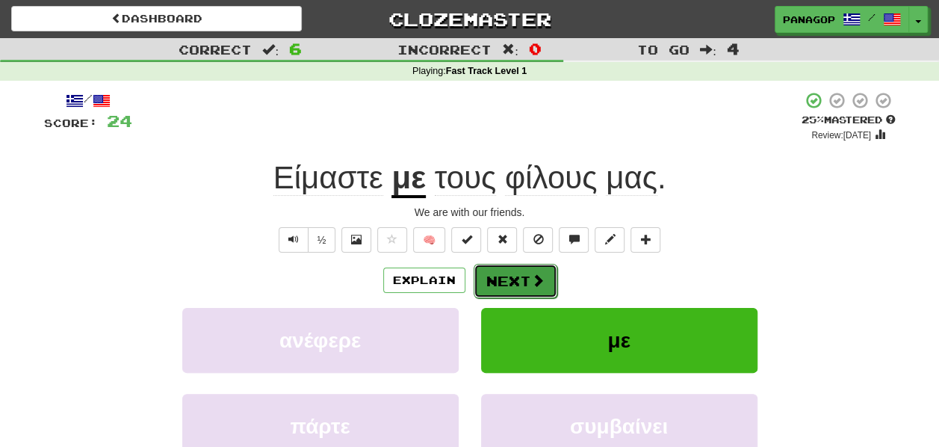
click at [512, 280] on button "Next" at bounding box center [516, 281] width 84 height 34
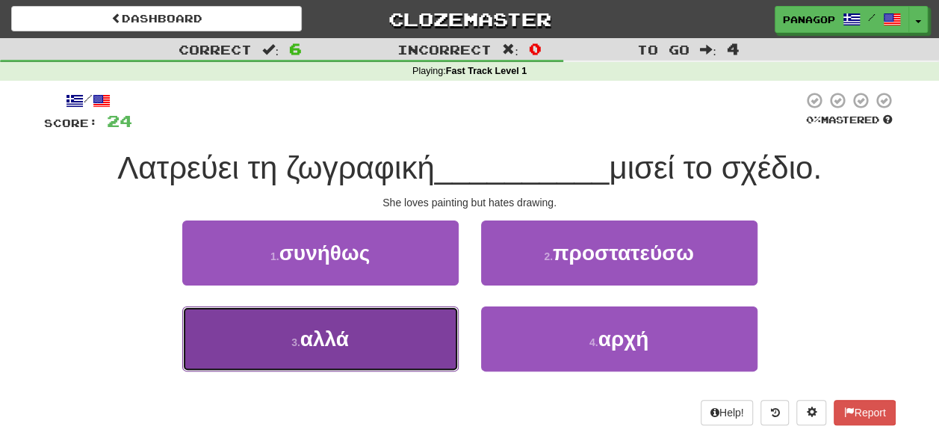
click at [376, 346] on button "3 . αλλά" at bounding box center [320, 338] width 276 height 65
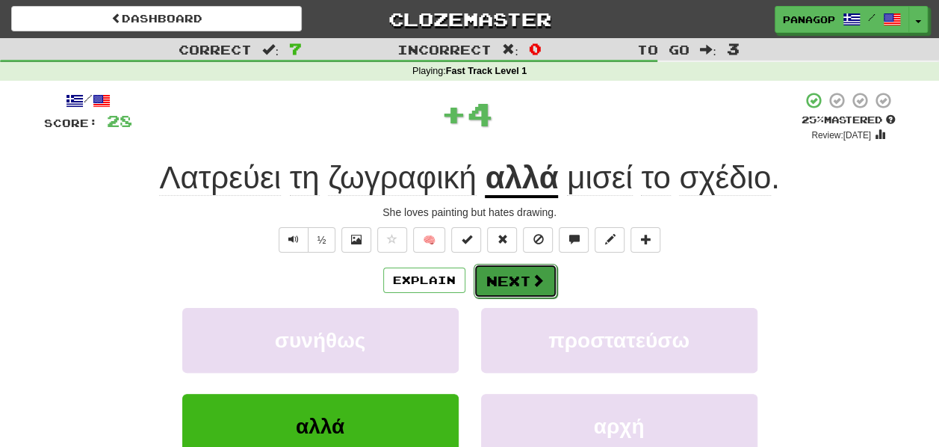
click at [506, 279] on button "Next" at bounding box center [516, 281] width 84 height 34
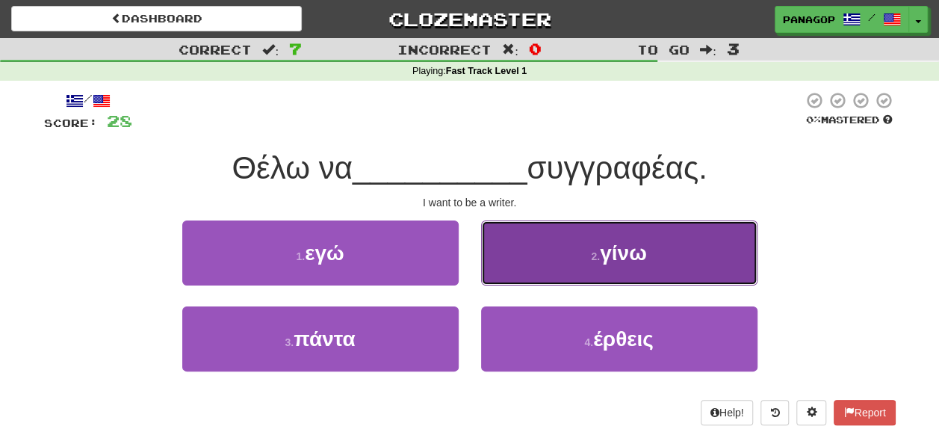
click at [637, 249] on span "γίνω" at bounding box center [623, 252] width 47 height 23
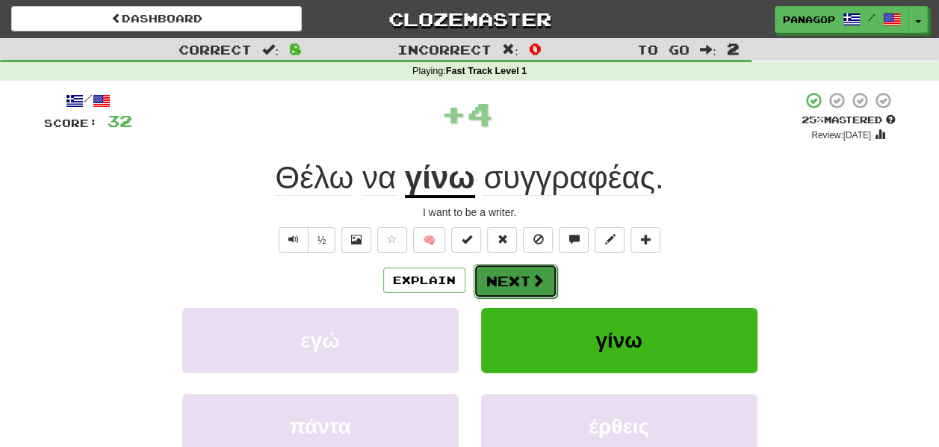
click at [500, 273] on button "Next" at bounding box center [516, 281] width 84 height 34
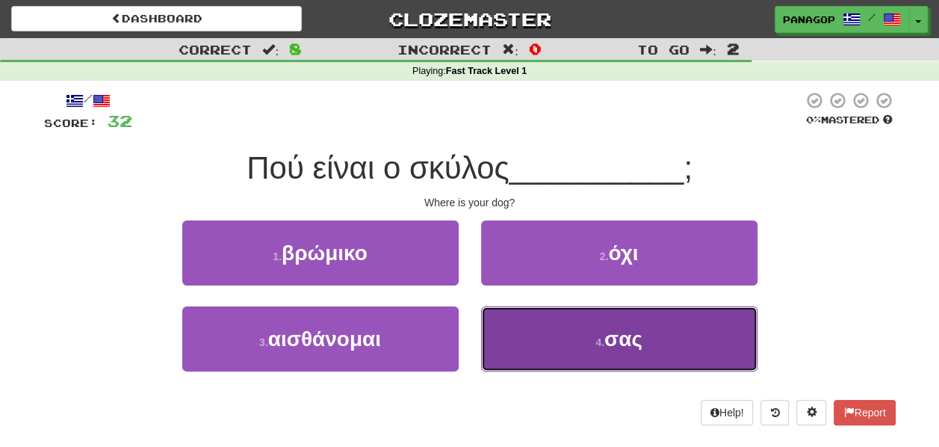
click at [636, 332] on span "σας" at bounding box center [623, 338] width 38 height 23
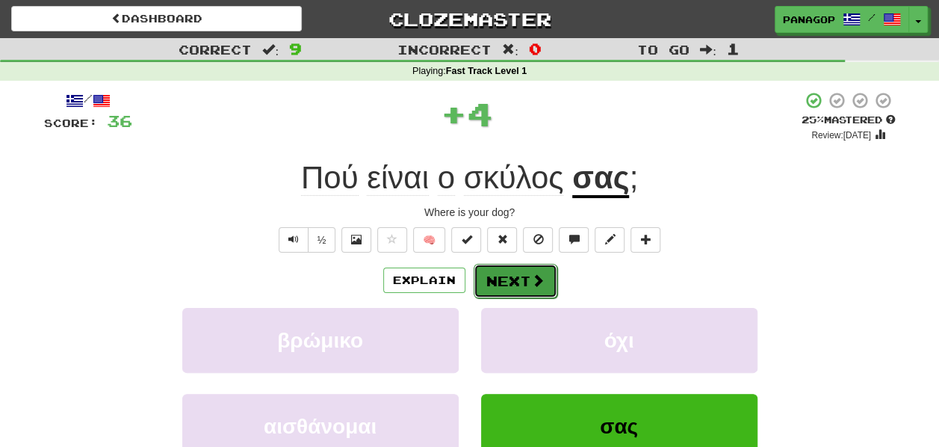
click at [511, 273] on button "Next" at bounding box center [516, 281] width 84 height 34
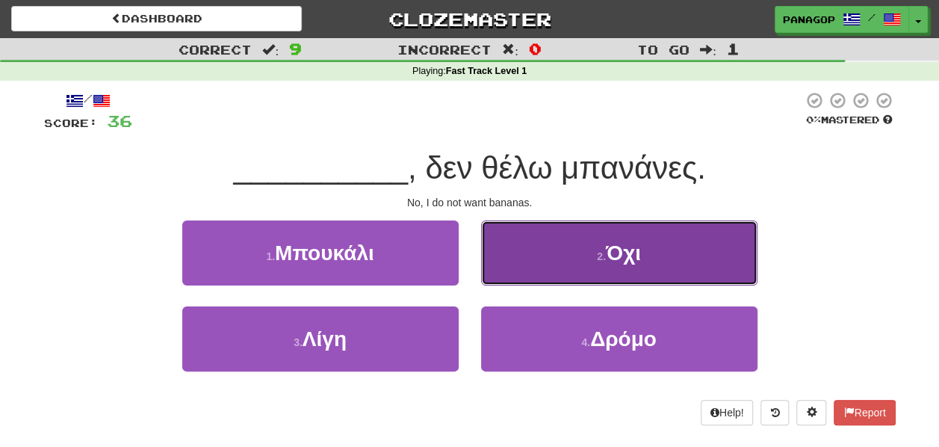
click at [624, 244] on span "Όχι" at bounding box center [623, 252] width 35 height 23
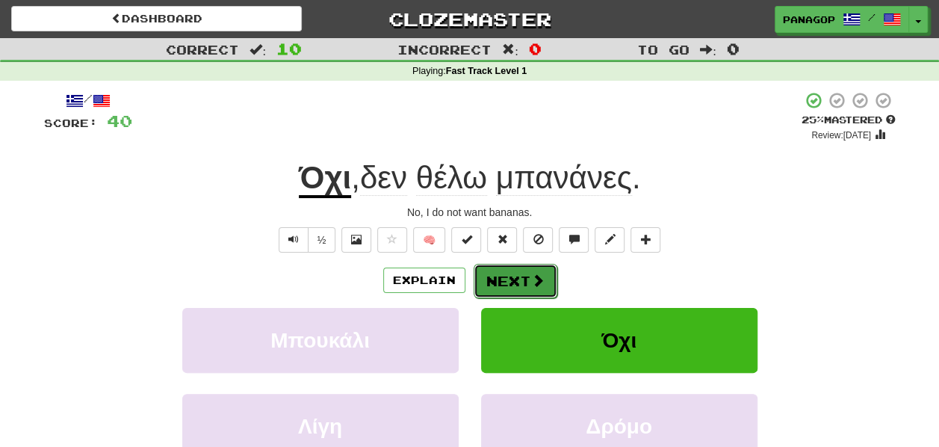
click at [513, 273] on button "Next" at bounding box center [516, 281] width 84 height 34
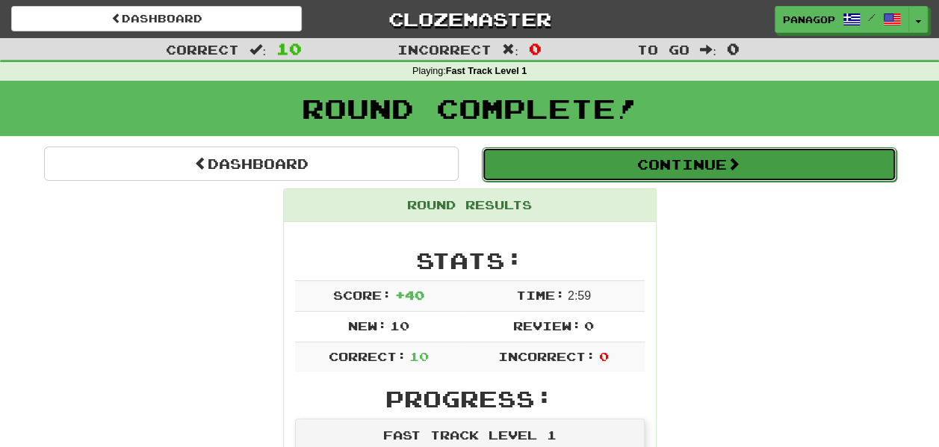
click at [737, 162] on span at bounding box center [733, 163] width 13 height 13
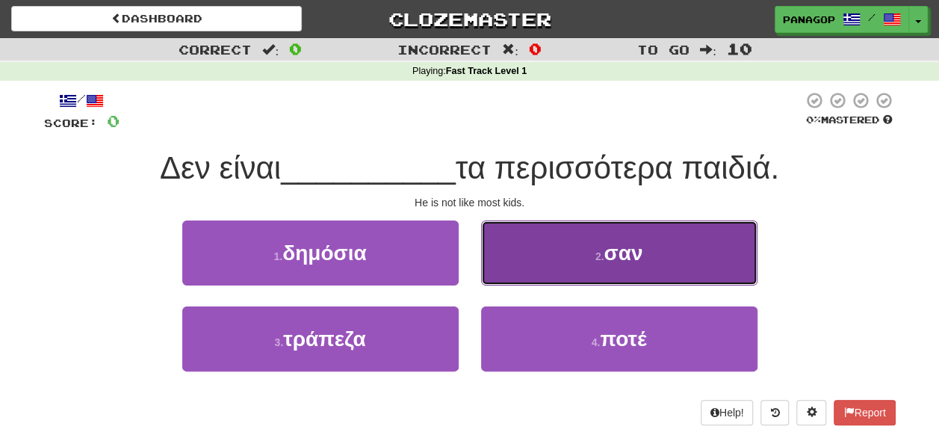
click at [659, 258] on button "2 . σαν" at bounding box center [619, 252] width 276 height 65
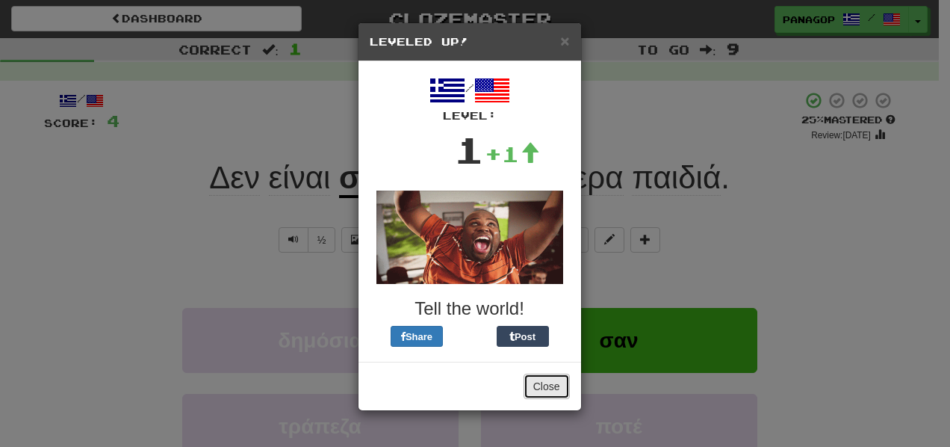
click at [547, 378] on button "Close" at bounding box center [547, 385] width 46 height 25
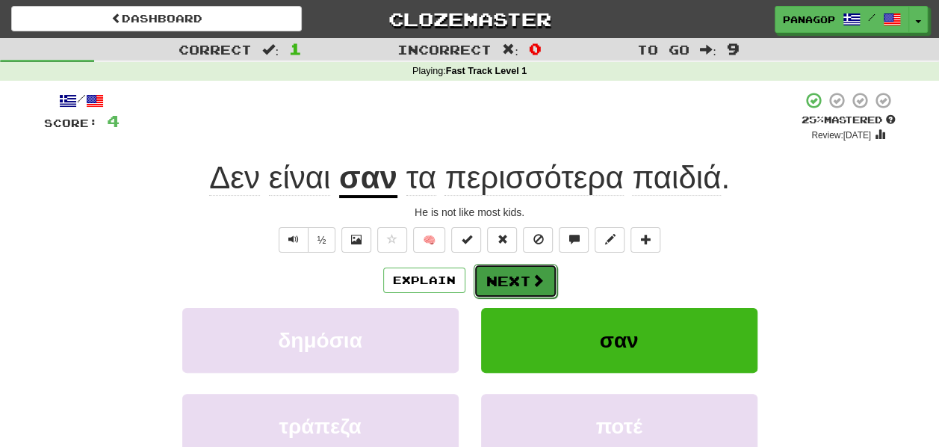
click at [512, 274] on button "Next" at bounding box center [516, 281] width 84 height 34
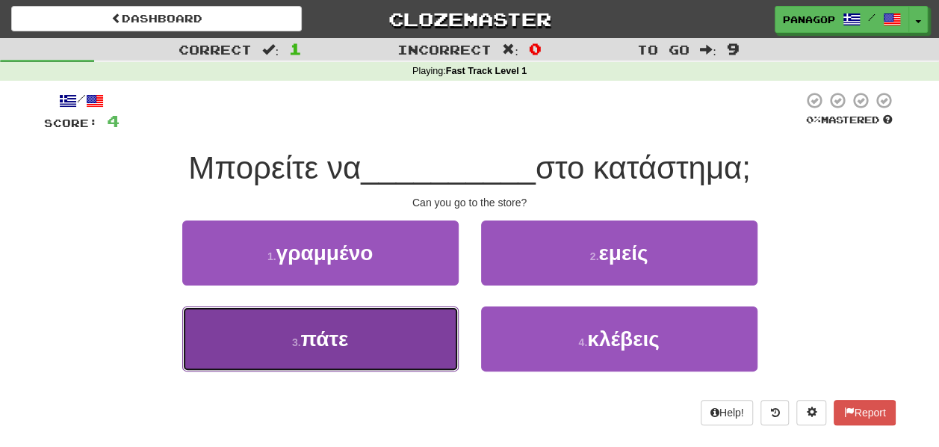
click at [311, 340] on span "πάτε" at bounding box center [325, 338] width 48 height 23
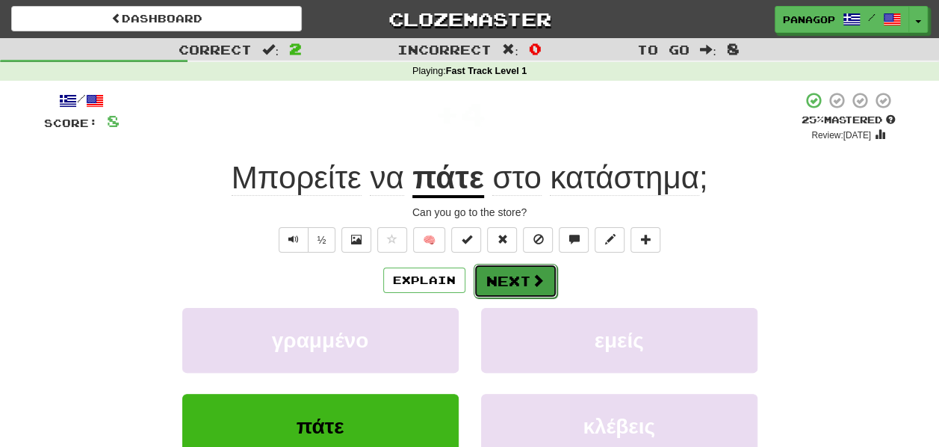
click at [505, 277] on button "Next" at bounding box center [516, 281] width 84 height 34
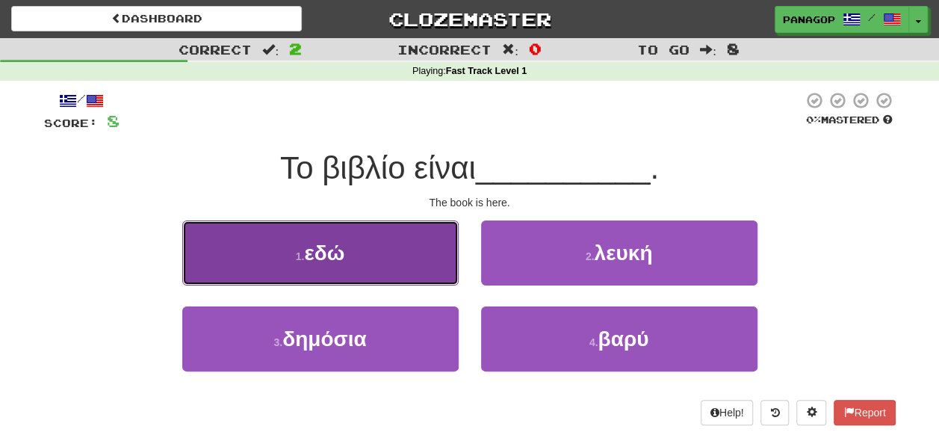
click at [323, 247] on span "εδώ" at bounding box center [324, 252] width 40 height 23
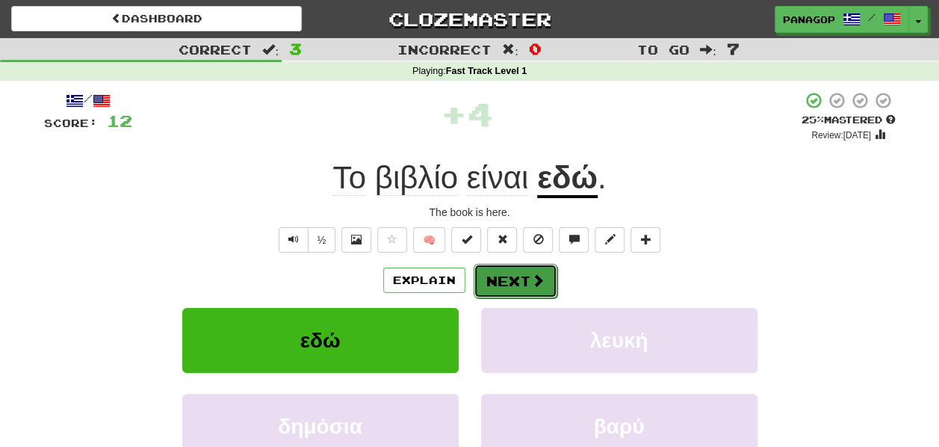
click at [495, 276] on button "Next" at bounding box center [516, 281] width 84 height 34
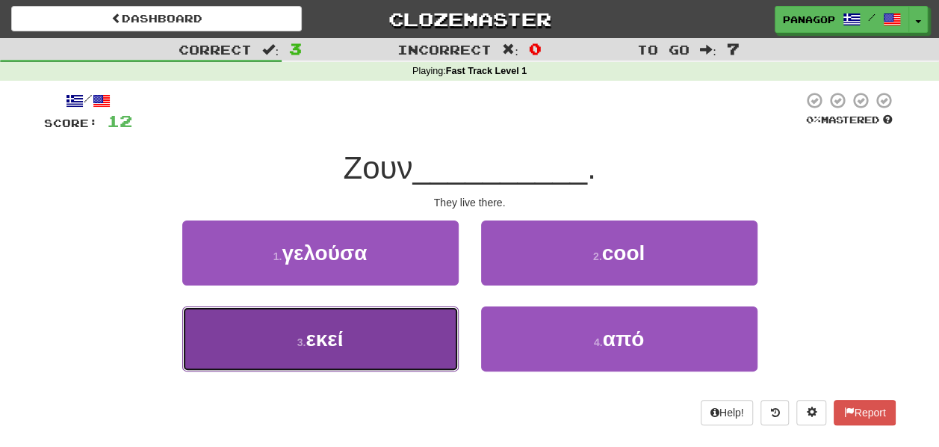
click at [315, 336] on span "εκεί" at bounding box center [323, 338] width 37 height 23
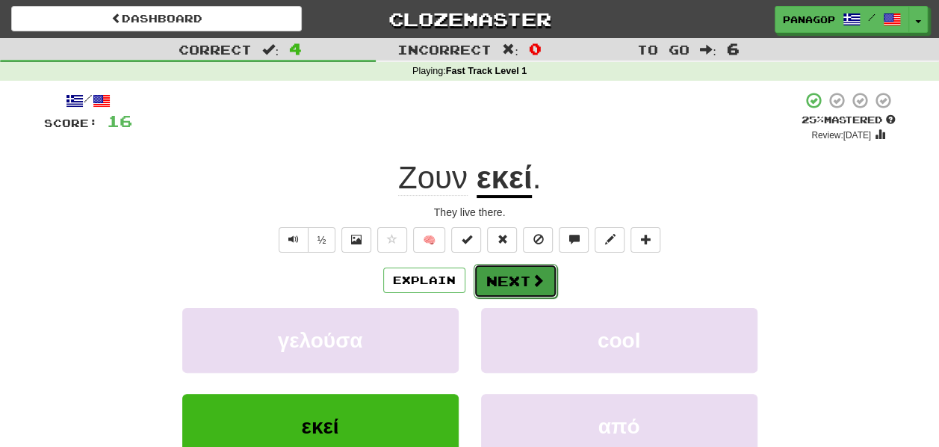
click at [507, 273] on button "Next" at bounding box center [516, 281] width 84 height 34
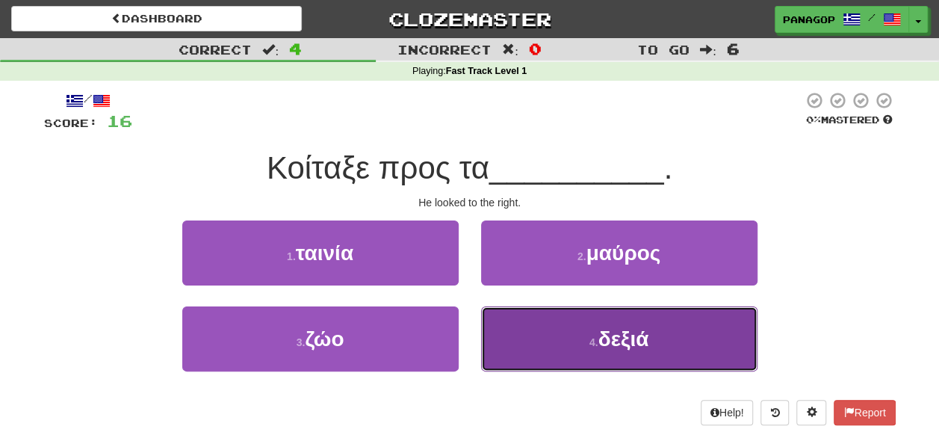
click at [622, 340] on span "δεξιά" at bounding box center [623, 338] width 51 height 23
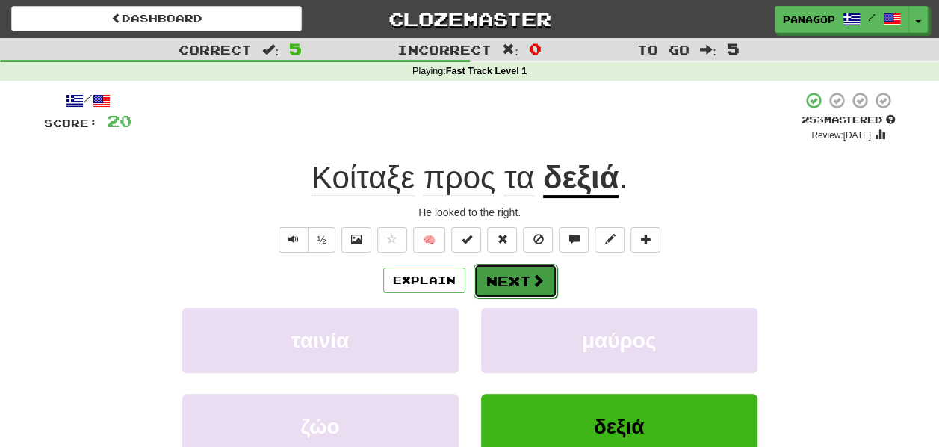
click at [518, 270] on button "Next" at bounding box center [516, 281] width 84 height 34
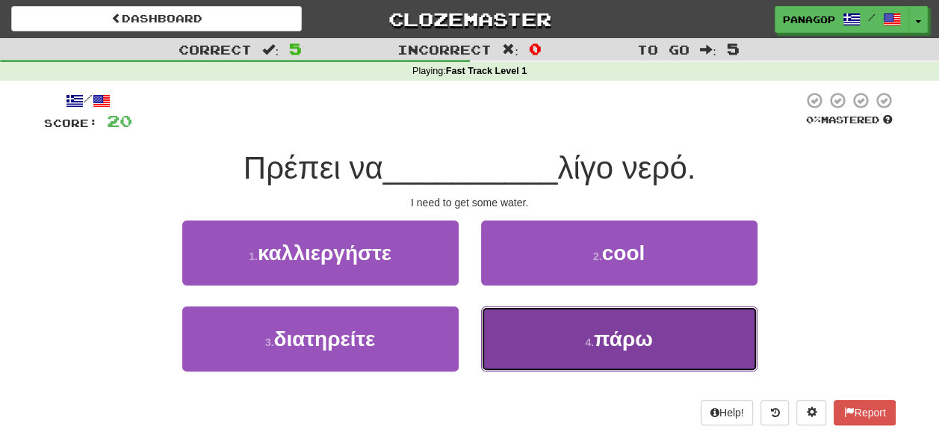
click at [624, 337] on span "πάρω" at bounding box center [623, 338] width 59 height 23
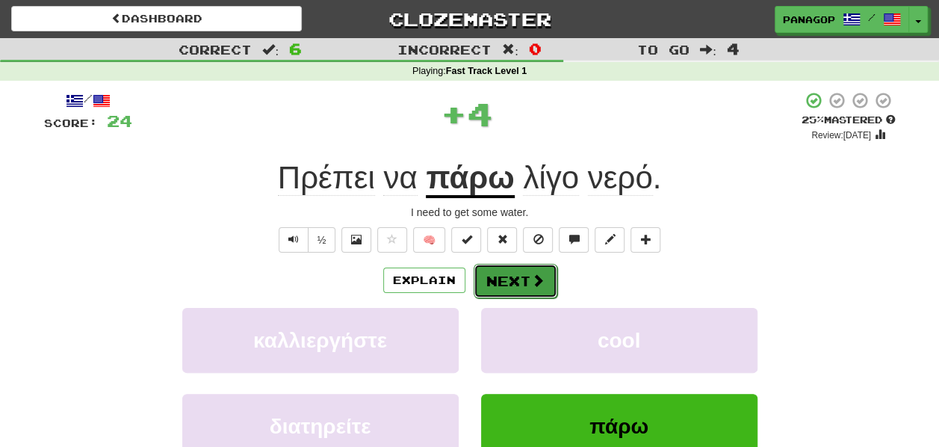
click at [503, 282] on button "Next" at bounding box center [516, 281] width 84 height 34
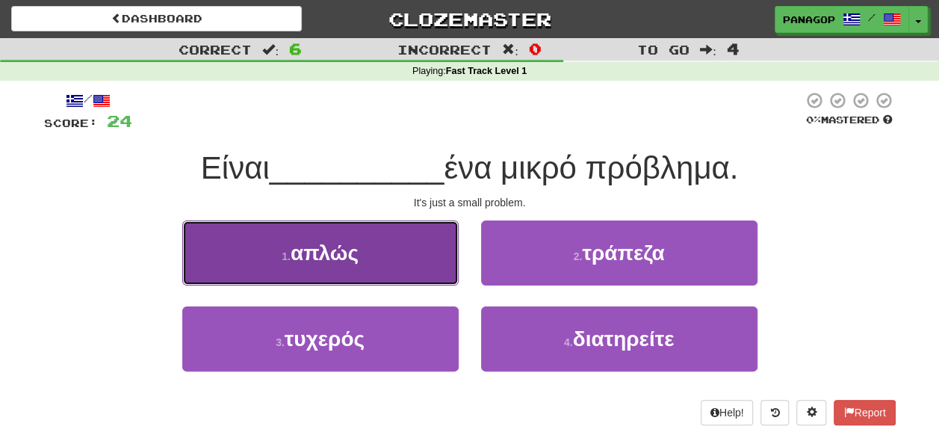
click at [320, 246] on span "απλώς" at bounding box center [325, 252] width 68 height 23
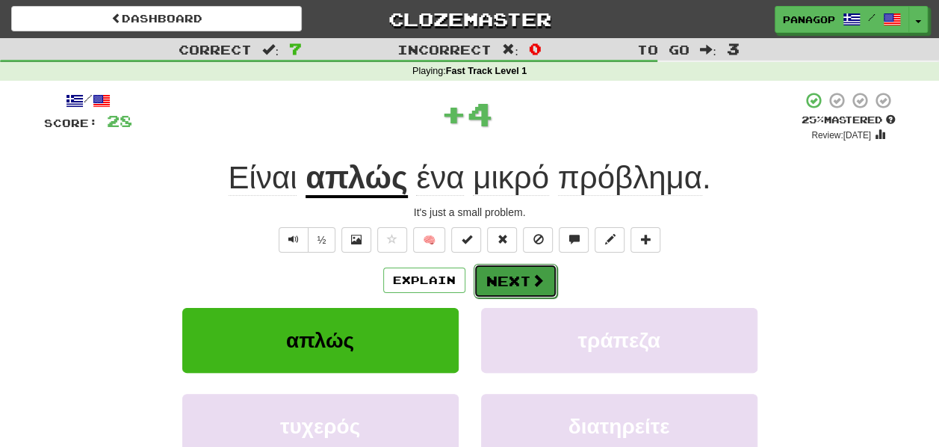
click at [511, 268] on button "Next" at bounding box center [516, 281] width 84 height 34
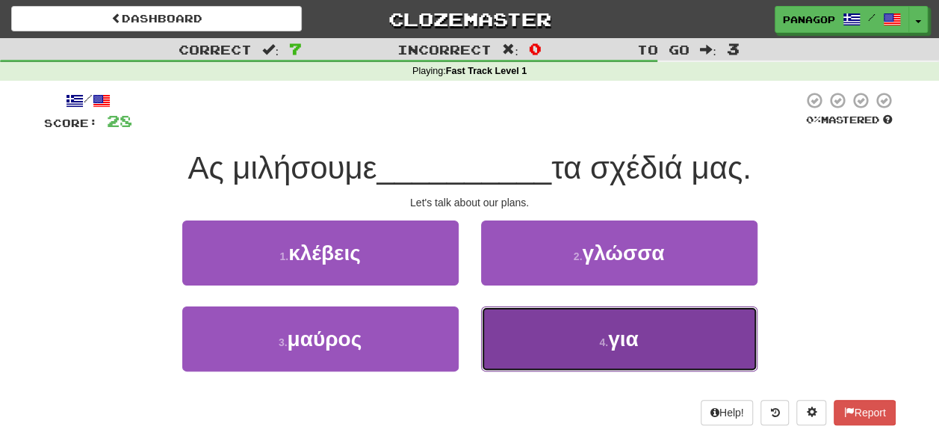
click at [607, 338] on small "4 ." at bounding box center [603, 342] width 9 height 12
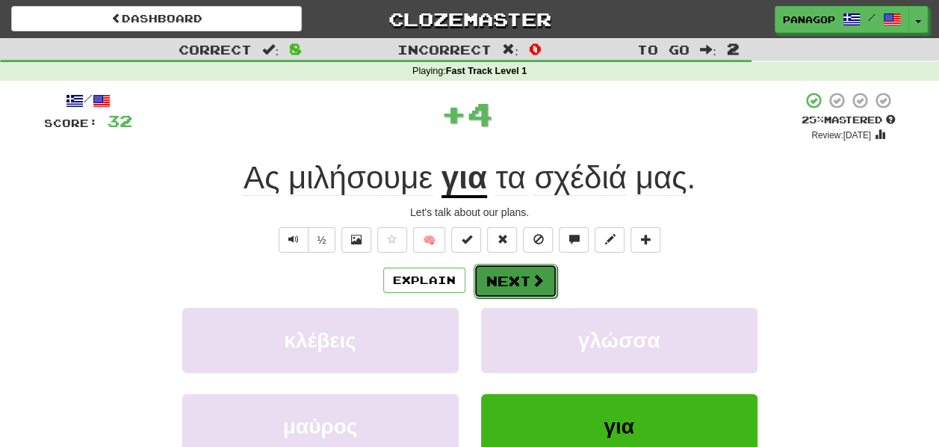
click at [503, 280] on button "Next" at bounding box center [516, 281] width 84 height 34
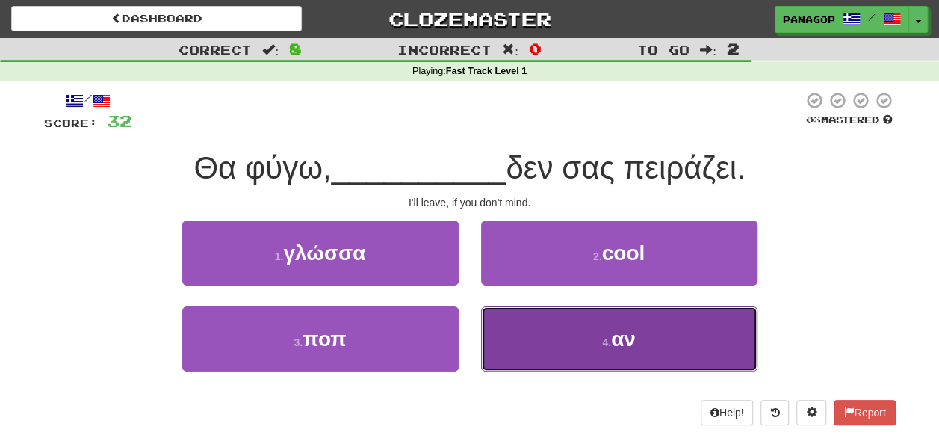
click at [624, 336] on span "αν" at bounding box center [623, 338] width 25 height 23
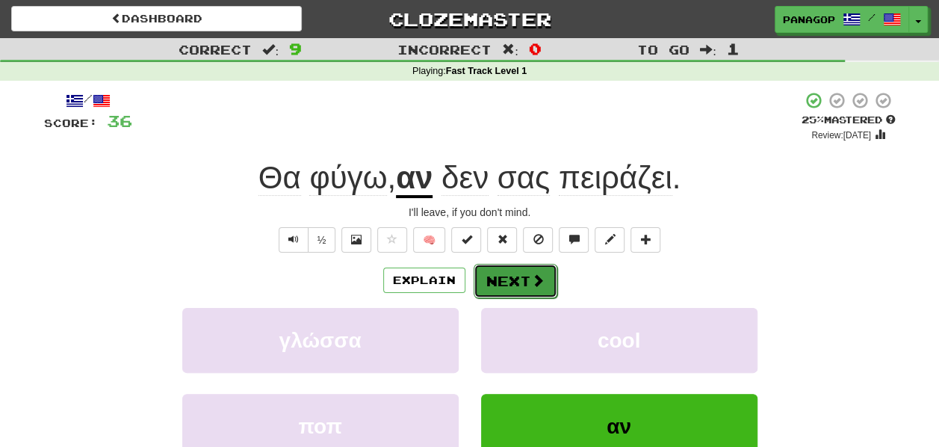
click at [508, 268] on button "Next" at bounding box center [516, 281] width 84 height 34
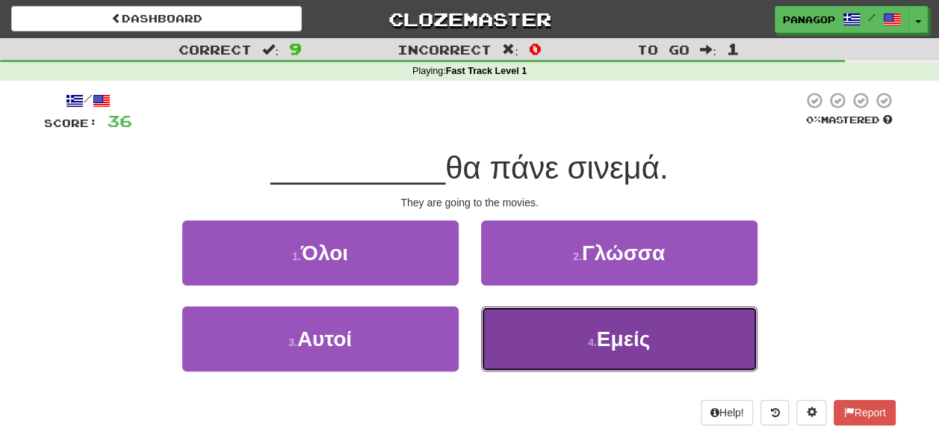
click at [604, 338] on span "Εμείς" at bounding box center [623, 338] width 53 height 23
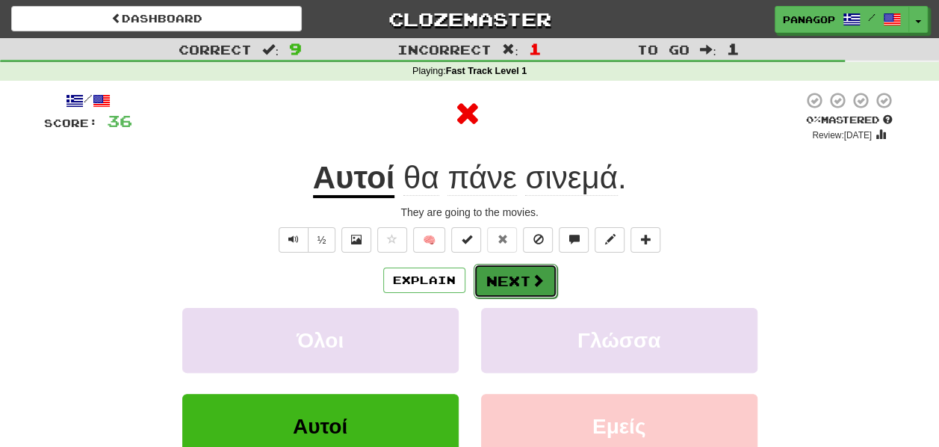
click at [519, 276] on button "Next" at bounding box center [516, 281] width 84 height 34
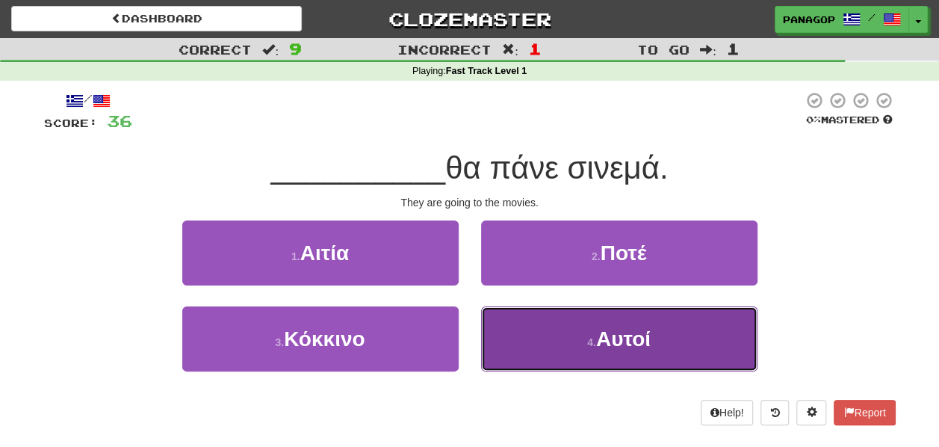
click at [623, 330] on span "Αυτοί" at bounding box center [623, 338] width 55 height 23
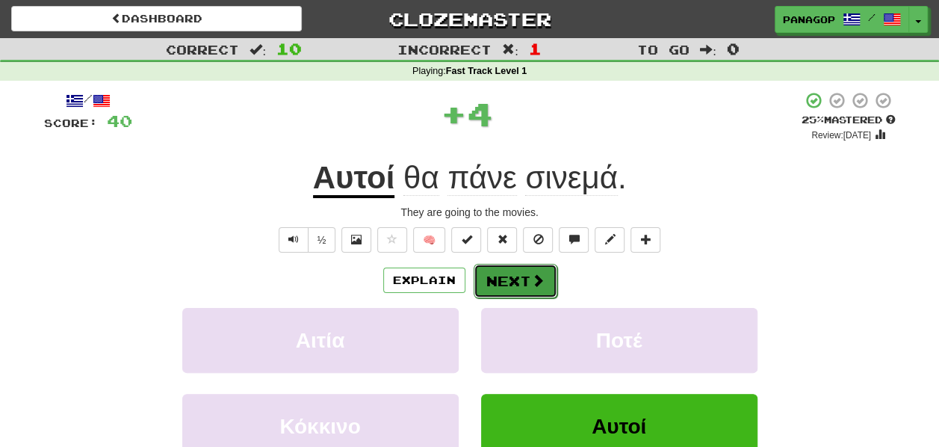
click at [497, 276] on button "Next" at bounding box center [516, 281] width 84 height 34
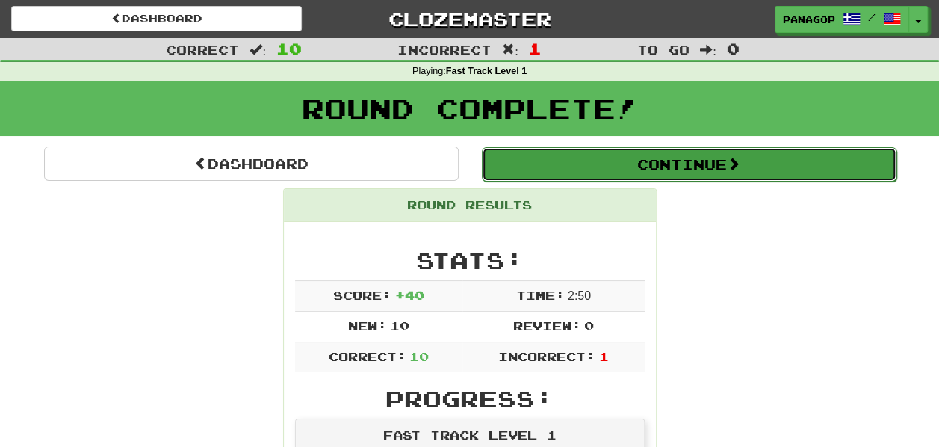
click at [706, 160] on button "Continue" at bounding box center [689, 164] width 415 height 34
